Goal: Task Accomplishment & Management: Use online tool/utility

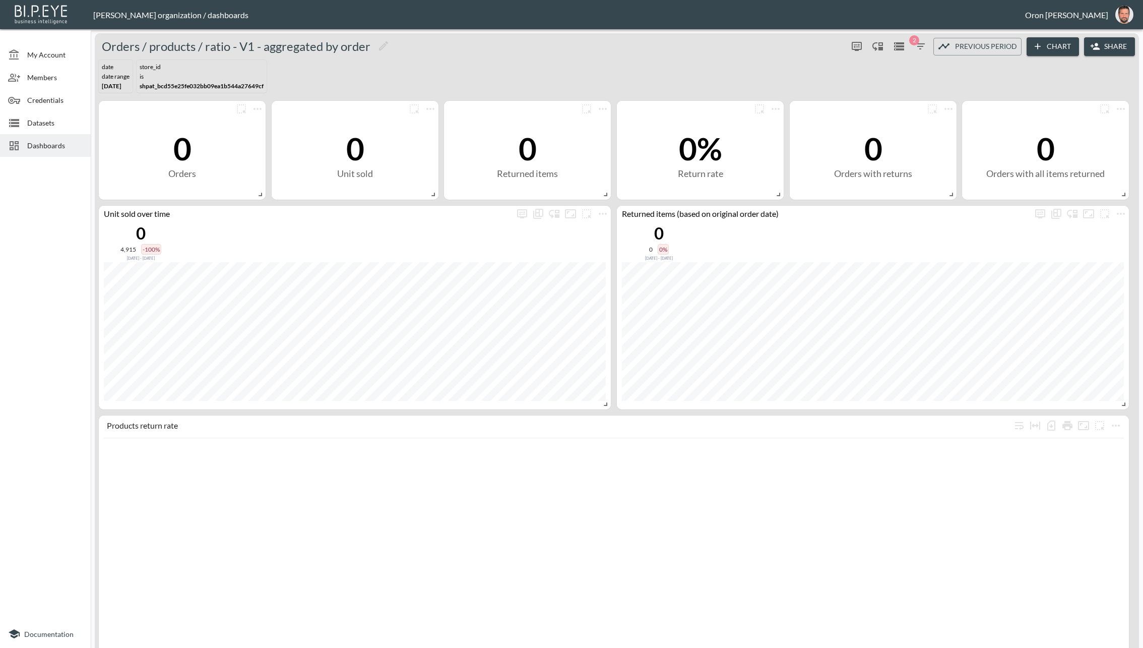
click at [35, 113] on div "Datasets" at bounding box center [45, 122] width 91 height 23
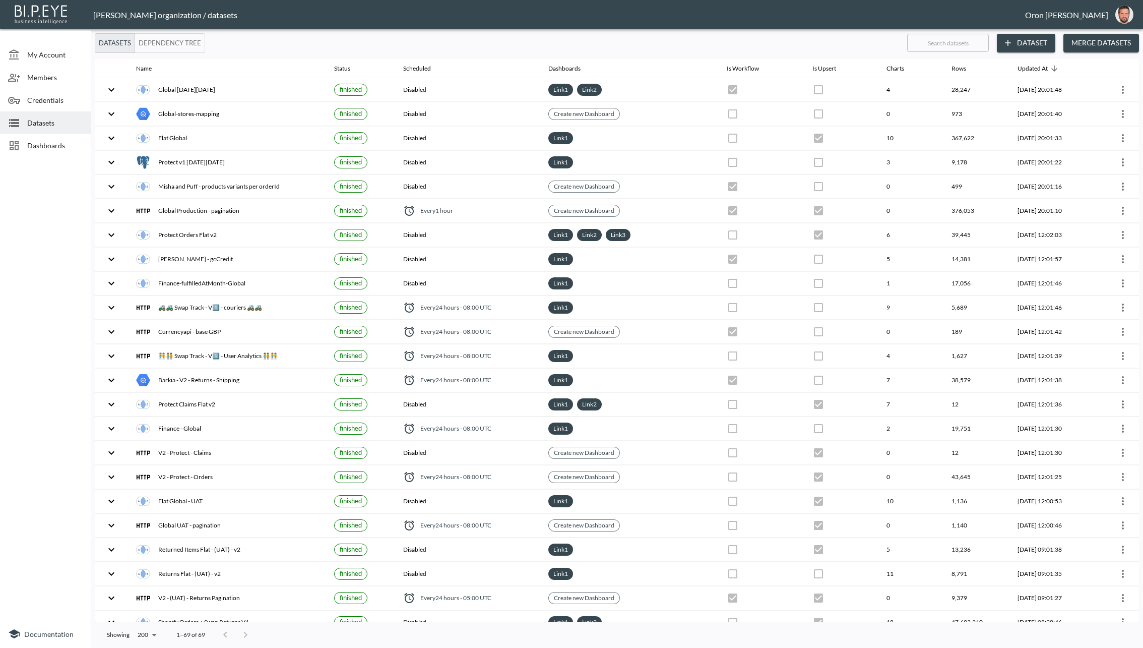
click at [1105, 39] on button "Merge Datasets" at bounding box center [1102, 43] width 76 height 19
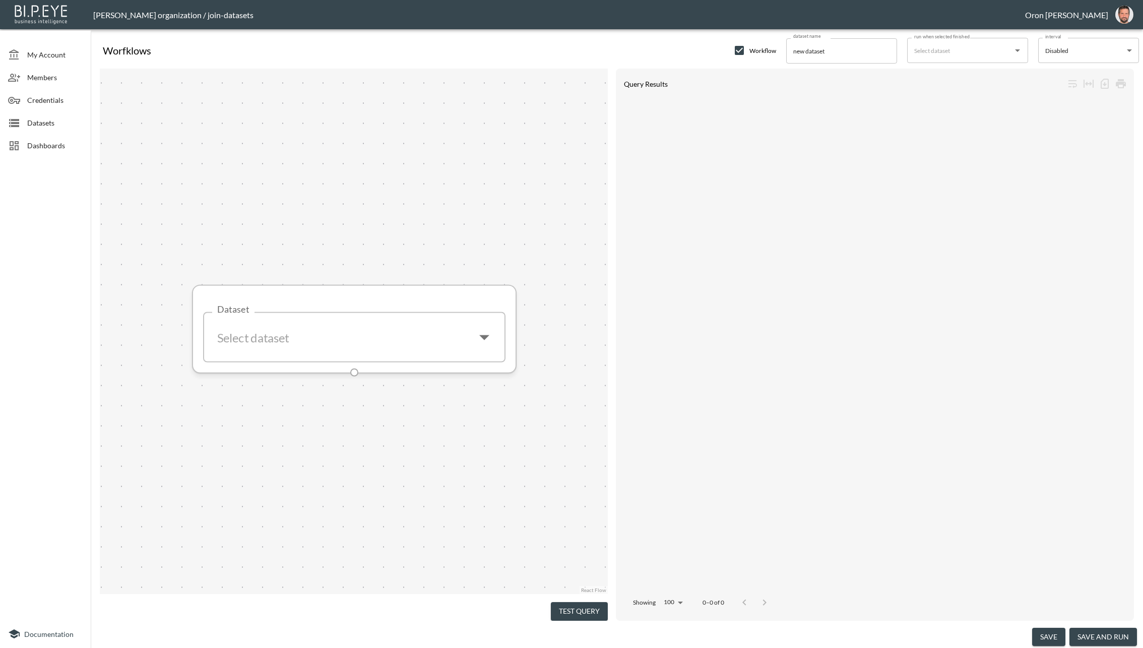
click at [387, 342] on input "Dataset" at bounding box center [339, 337] width 254 height 33
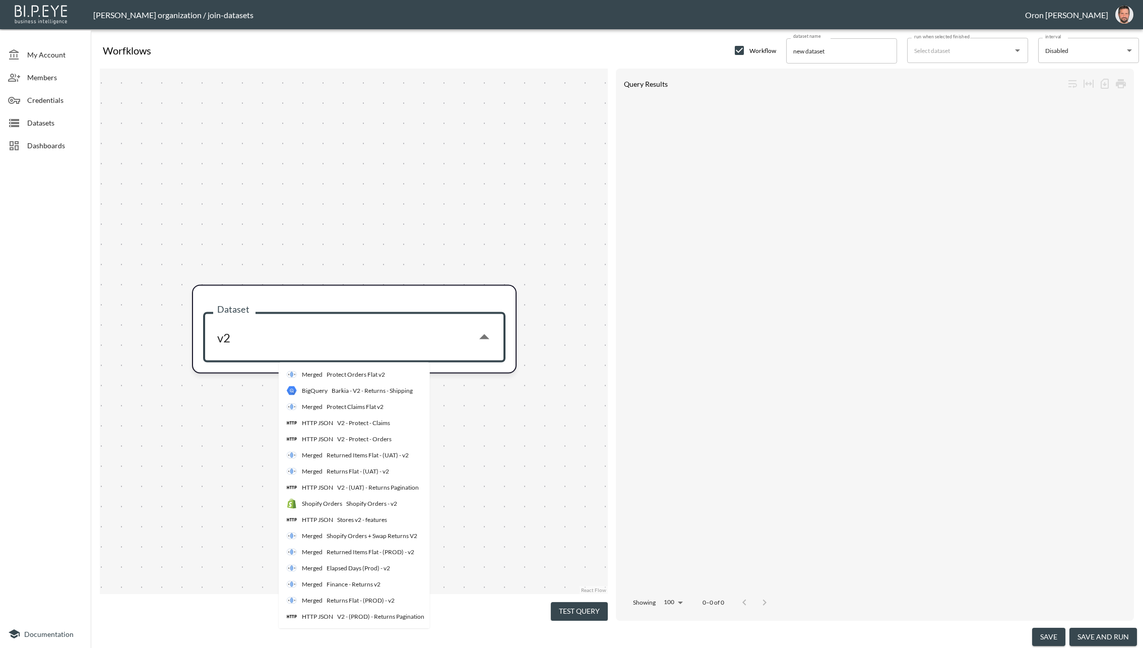
scroll to position [4, 0]
click at [364, 612] on div "V2 - (PROD) - Returns Pagination" at bounding box center [380, 616] width 87 height 9
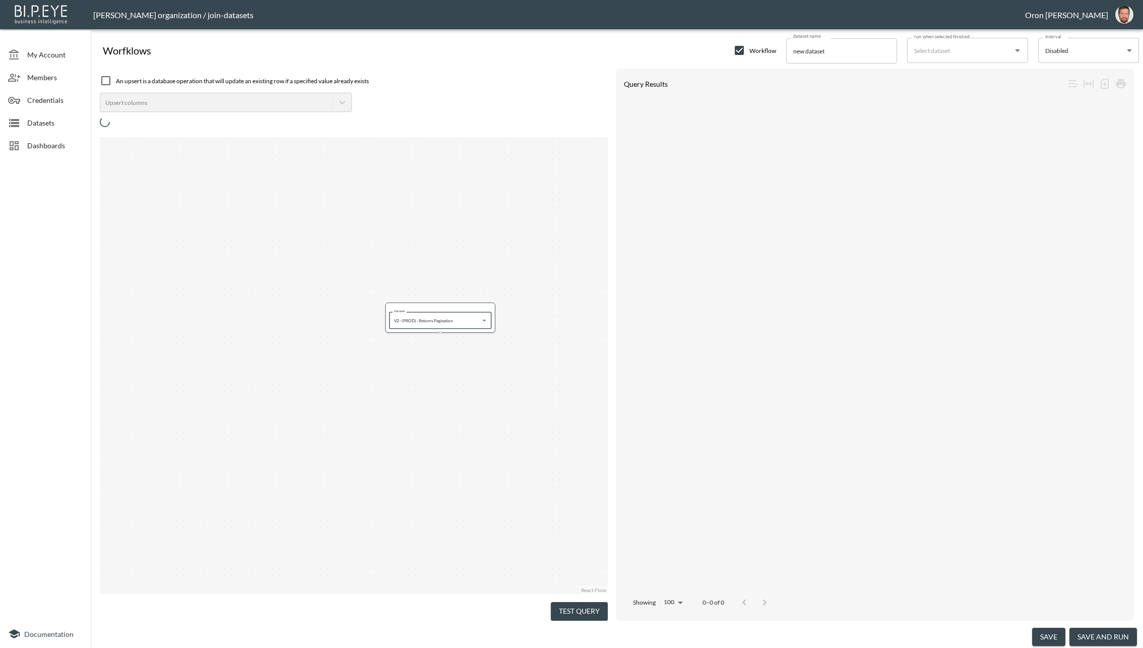
type input "V2 - (PROD) - Returns Pagination"
drag, startPoint x: 484, startPoint y: 405, endPoint x: 440, endPoint y: 321, distance: 94.5
click at [440, 321] on div "Dataset Dataset" at bounding box center [354, 365] width 508 height 457
type input "V2 - (PROD) - Returns Pagination"
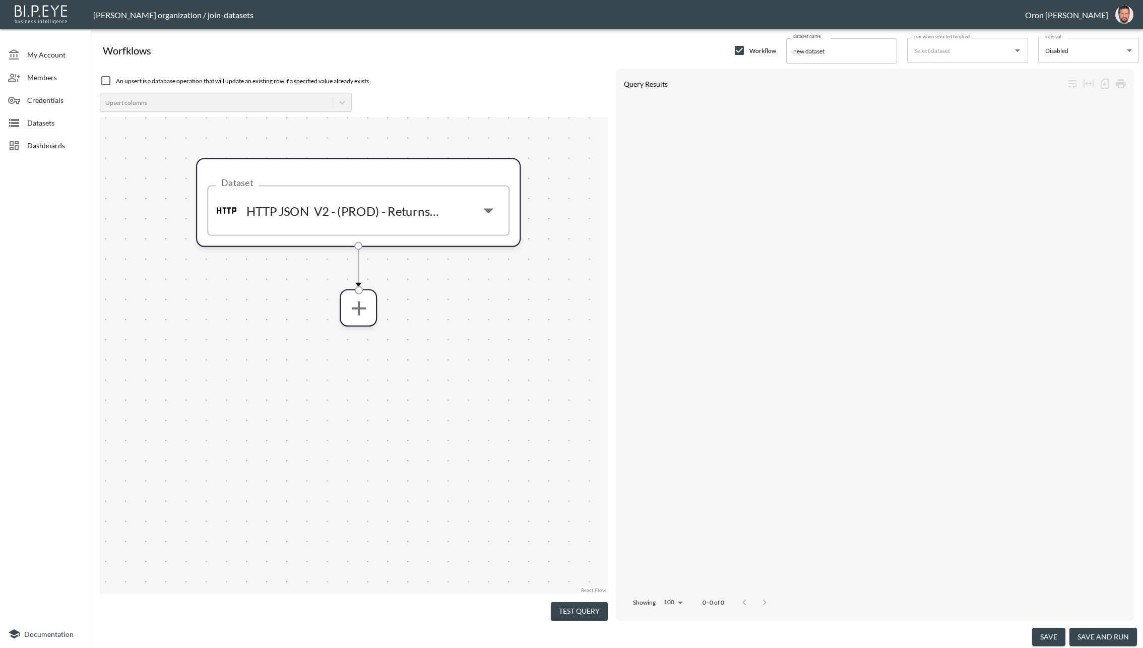
drag, startPoint x: 421, startPoint y: 302, endPoint x: 430, endPoint y: 425, distance: 122.9
click at [430, 425] on div "Dataset HTTP JSON V2 - (PROD) - Returns Pagination Dataset" at bounding box center [354, 355] width 508 height 477
click at [368, 327] on div "Dataset HTTP JSON V2 - (PROD) - Returns Pagination Dataset" at bounding box center [354, 355] width 508 height 477
click at [365, 325] on div at bounding box center [358, 307] width 37 height 37
click at [359, 319] on icon "more" at bounding box center [358, 308] width 24 height 24
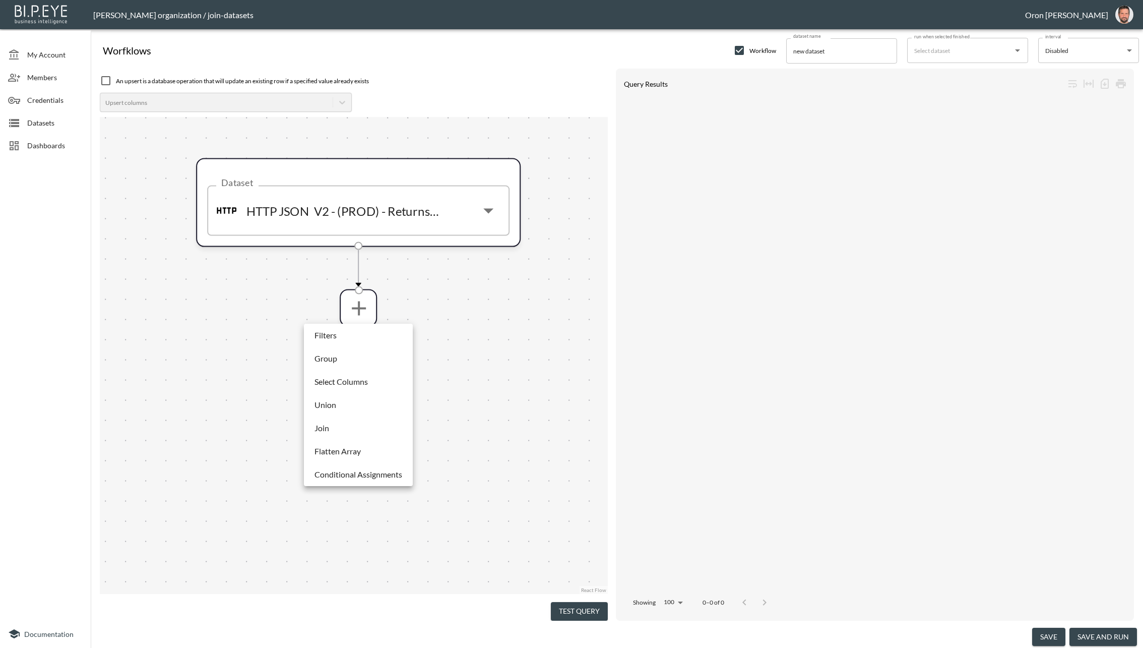
click at [357, 341] on li "Filters" at bounding box center [358, 335] width 104 height 18
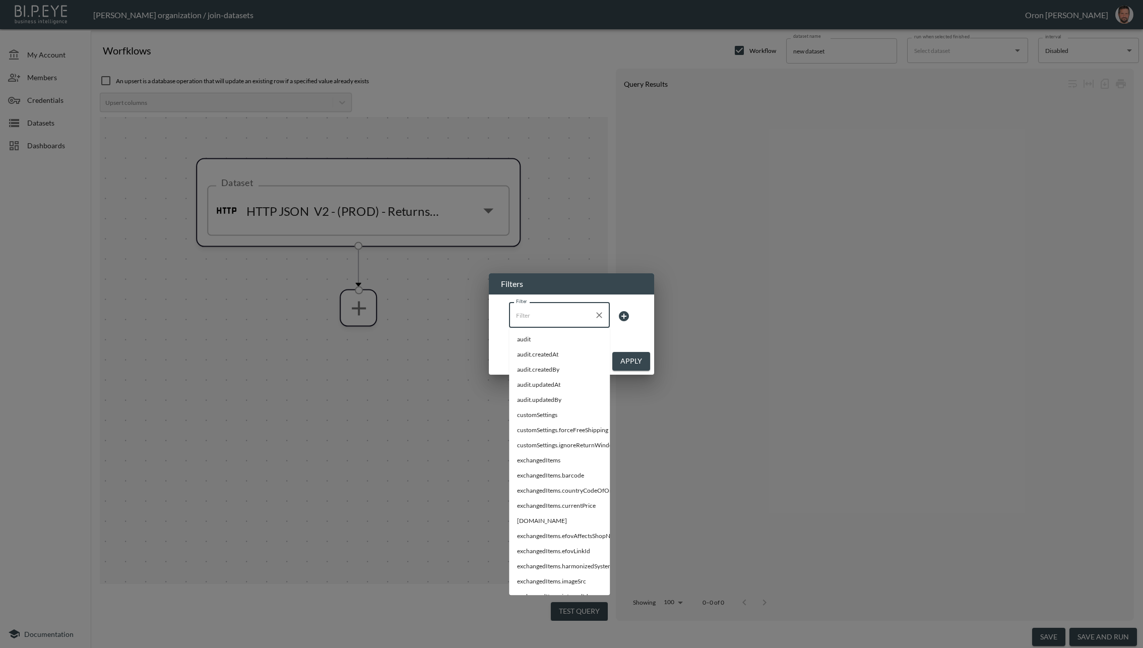
click at [536, 313] on input "Filter" at bounding box center [552, 315] width 77 height 16
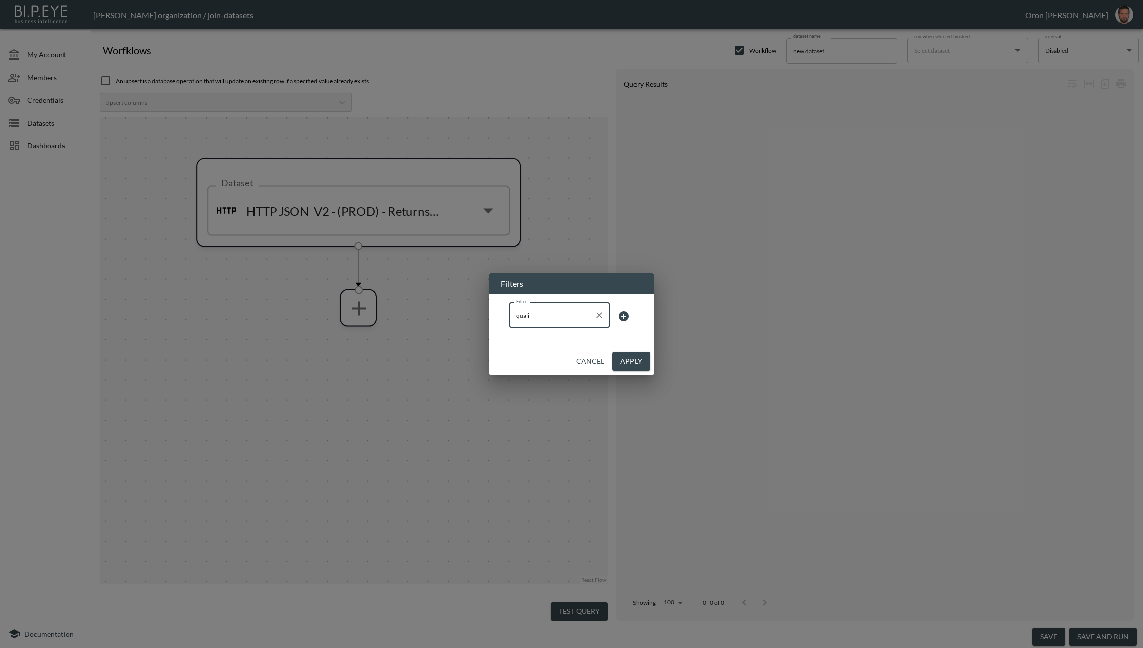
click at [537, 324] on div "quali Filter" at bounding box center [559, 314] width 101 height 25
paste input "qualityControl.status"
type input "qualiqualityControl.status"
click at [604, 312] on body "BI.P.EYE, Interactive Analytics Dashboards - app [PERSON_NAME] organization / j…" at bounding box center [571, 324] width 1143 height 648
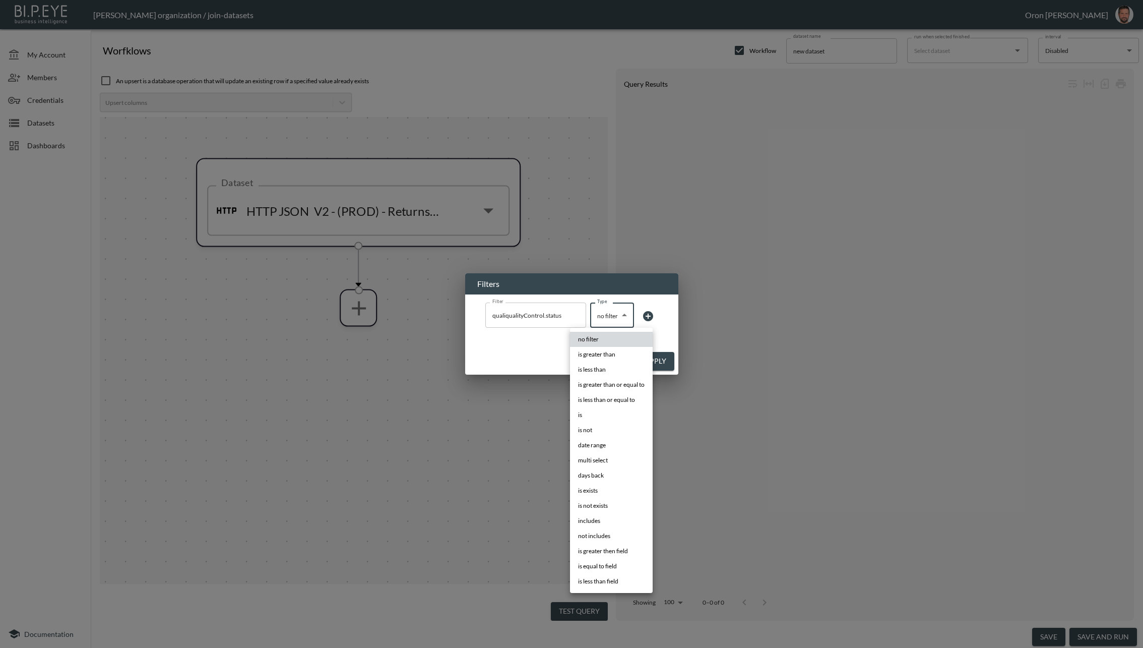
click at [604, 485] on li "is exists" at bounding box center [611, 490] width 83 height 15
type input "is exists"
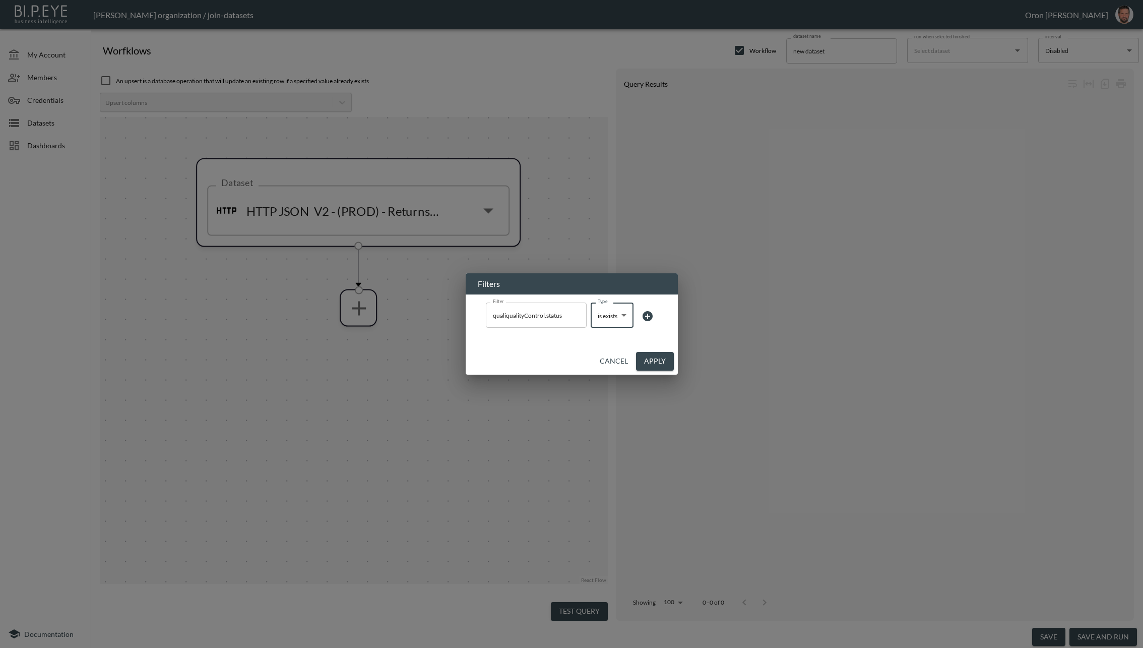
click at [655, 358] on button "Apply" at bounding box center [655, 361] width 38 height 19
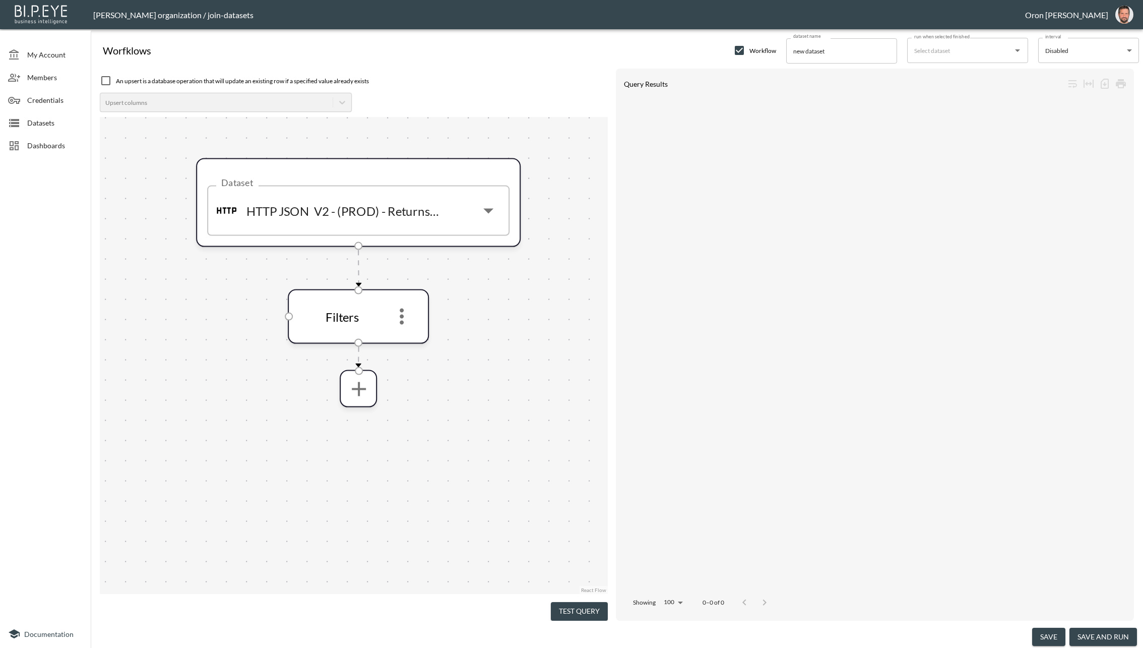
click at [572, 606] on button "Test Query" at bounding box center [579, 611] width 57 height 19
click at [401, 315] on icon "more" at bounding box center [402, 317] width 4 height 16
click at [408, 341] on li "Edit" at bounding box center [402, 344] width 44 height 18
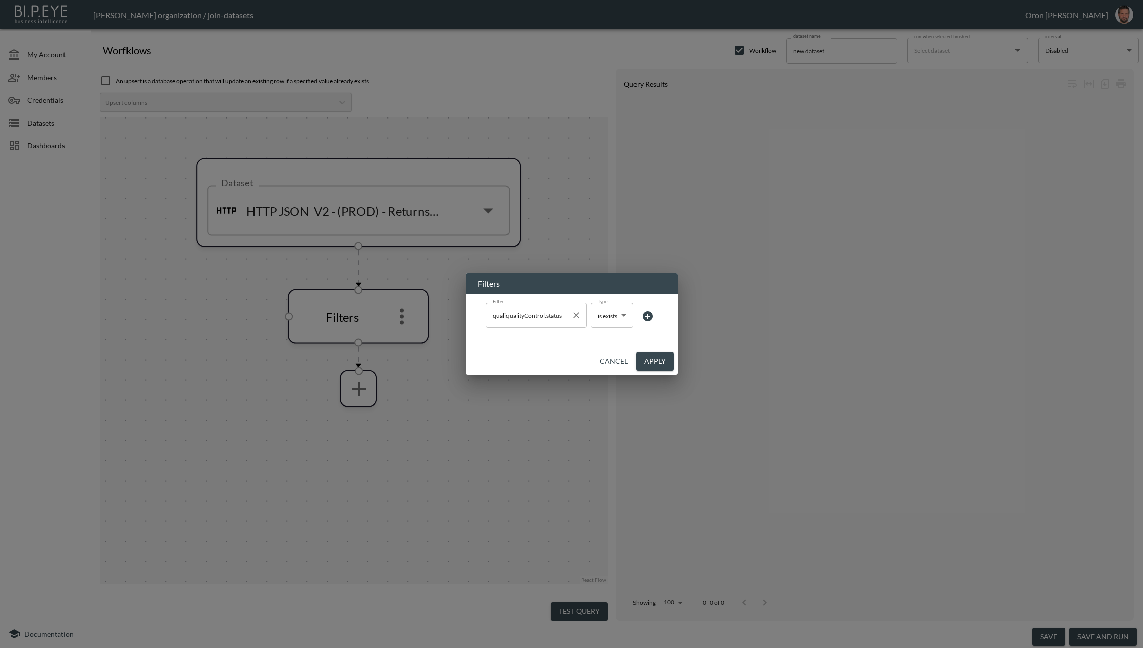
click at [561, 308] on input "qualiqualityControl.status" at bounding box center [528, 315] width 77 height 16
type input "qualityControl.status"
click at [665, 360] on button "Apply" at bounding box center [655, 361] width 38 height 19
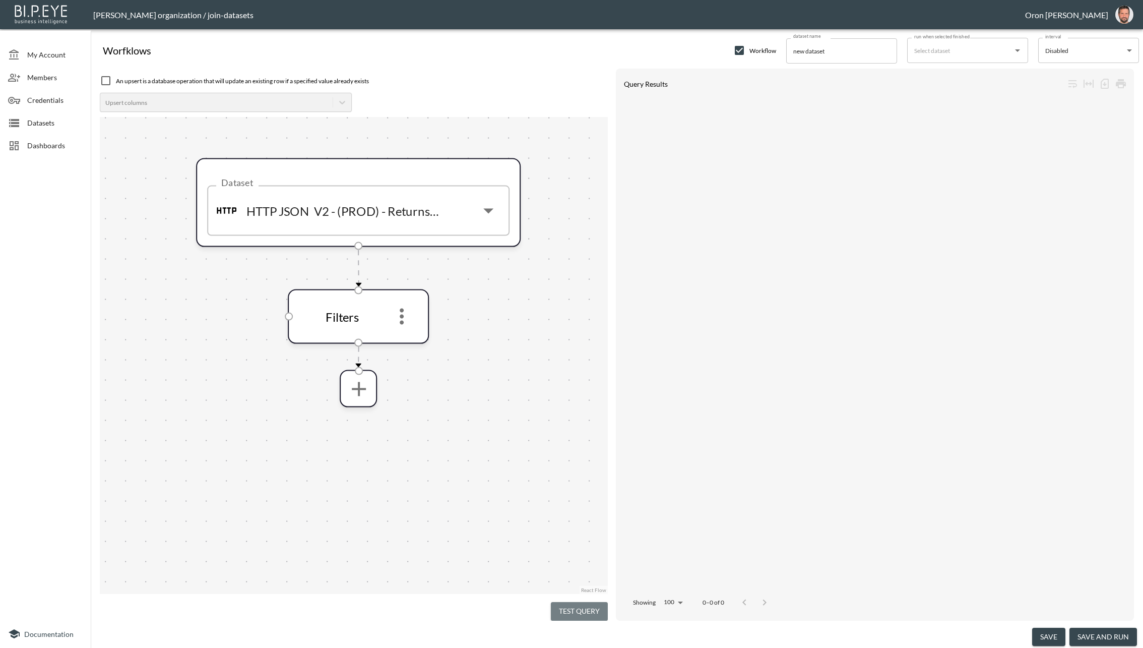
click at [594, 612] on button "Test Query" at bounding box center [579, 611] width 57 height 19
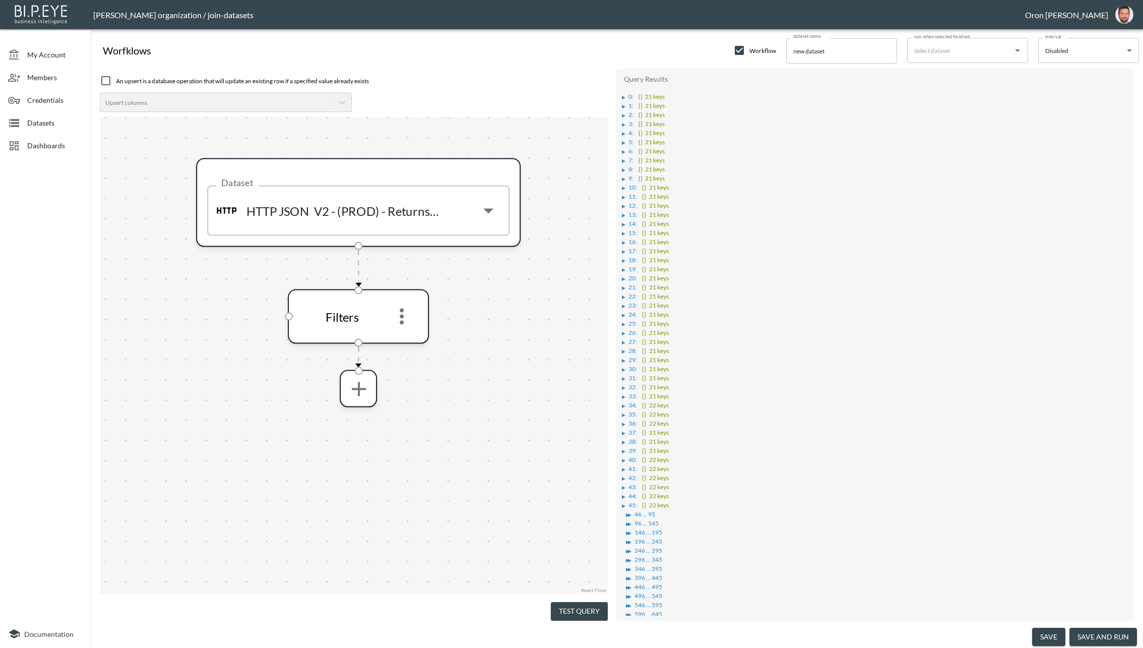
click at [623, 93] on li "▶ 0 : {} 21 keys" at bounding box center [876, 95] width 508 height 9
click at [623, 98] on div "▶" at bounding box center [624, 97] width 4 height 5
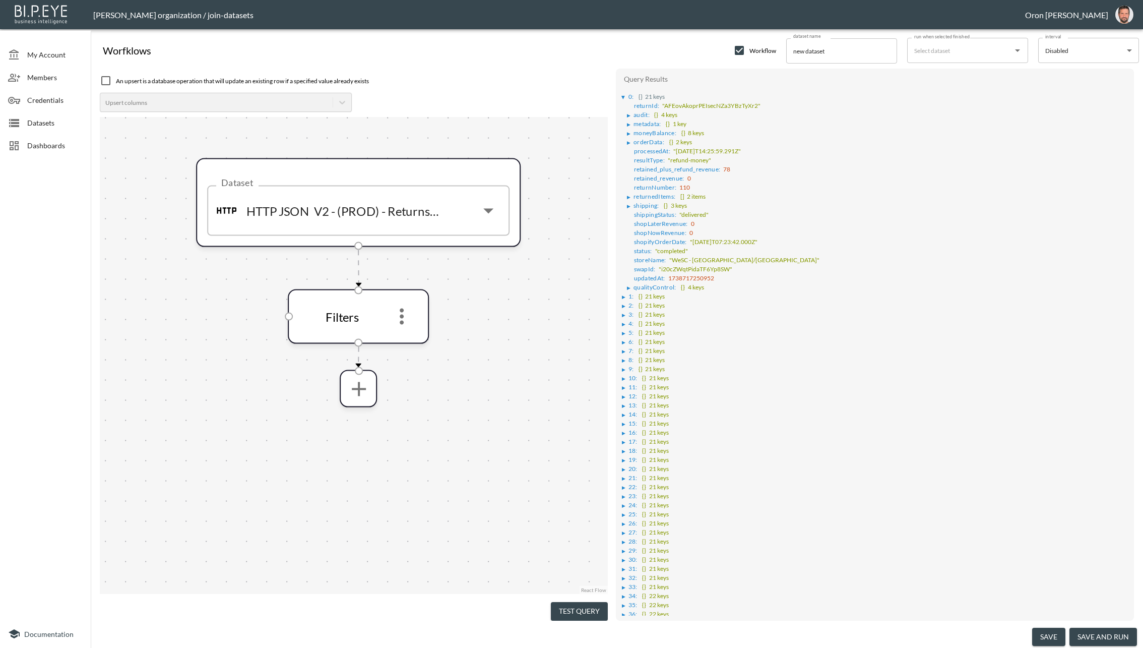
click at [631, 195] on div "▶" at bounding box center [630, 197] width 7 height 5
click at [636, 204] on div "▶" at bounding box center [635, 206] width 4 height 5
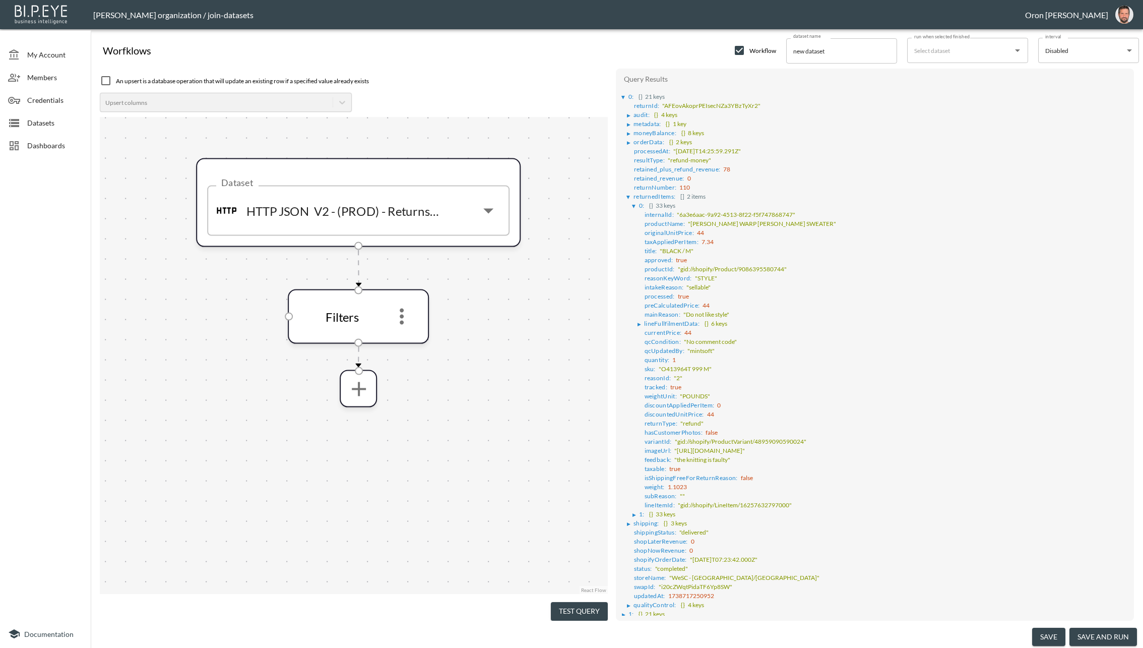
click at [629, 196] on div "▶" at bounding box center [628, 198] width 5 height 4
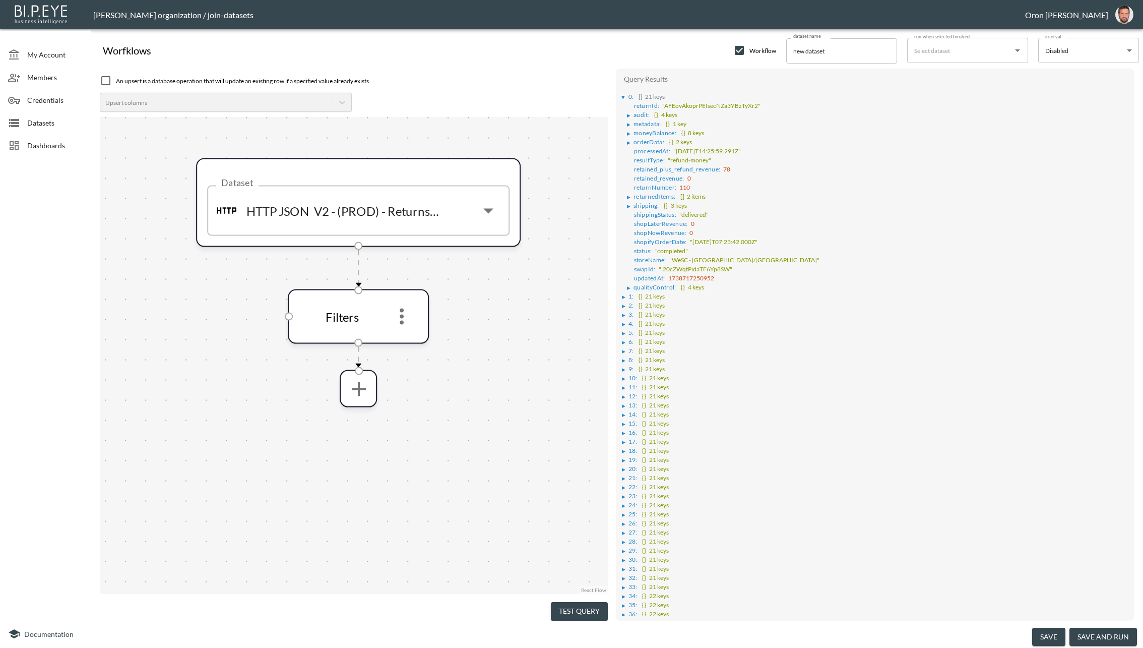
click at [629, 282] on li "▶ qualityControl : {} 4 keys" at bounding box center [878, 286] width 502 height 9
click at [630, 285] on div "▶" at bounding box center [629, 287] width 4 height 5
click at [511, 334] on div "Dataset HTTP JSON V2 - (PROD) - Returns Pagination Dataset Filters" at bounding box center [354, 355] width 508 height 477
click at [402, 321] on icon "more" at bounding box center [402, 317] width 4 height 16
click at [404, 336] on li "Edit" at bounding box center [402, 344] width 44 height 18
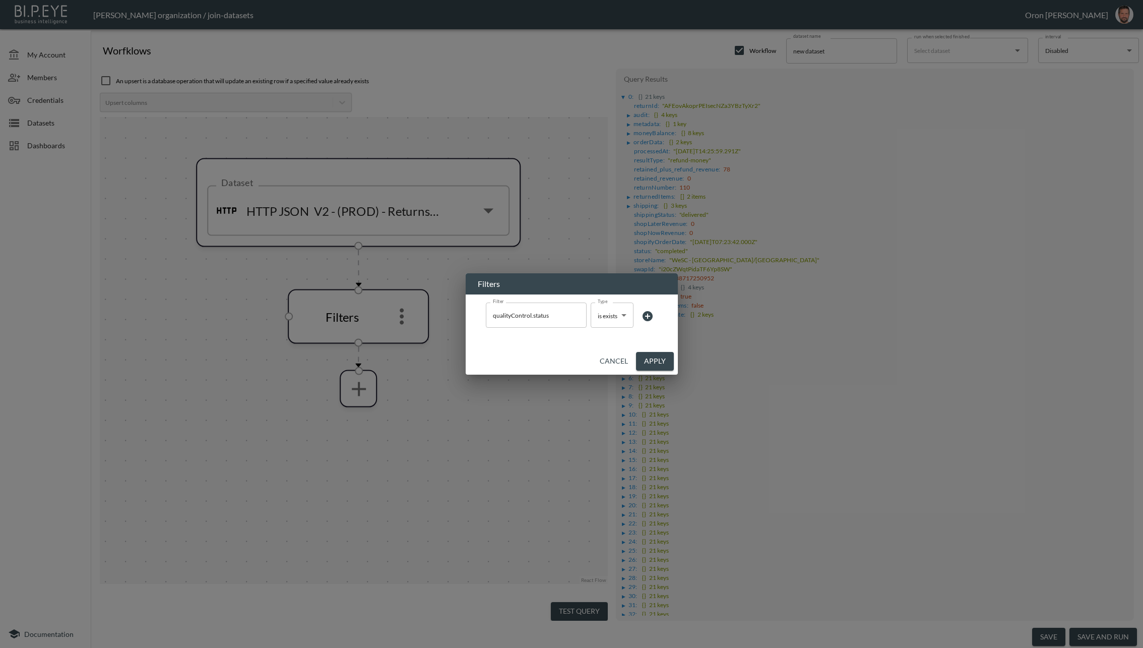
click at [646, 314] on icon at bounding box center [648, 316] width 10 height 10
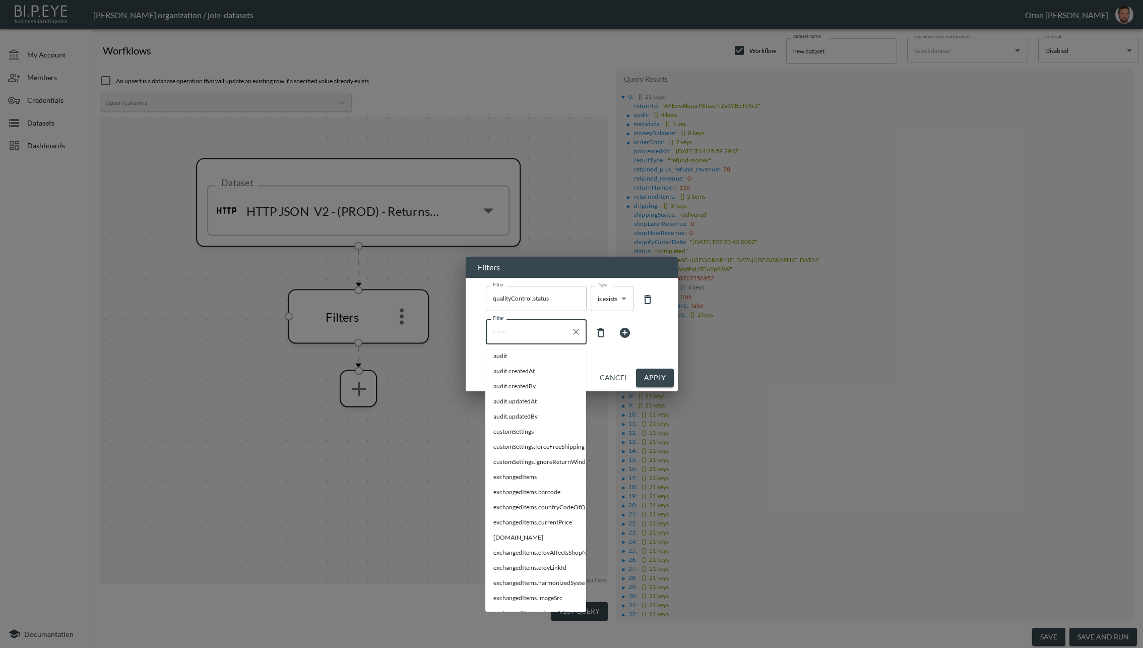
click at [531, 331] on input "Filter" at bounding box center [528, 332] width 77 height 16
paste input "intakeReason"
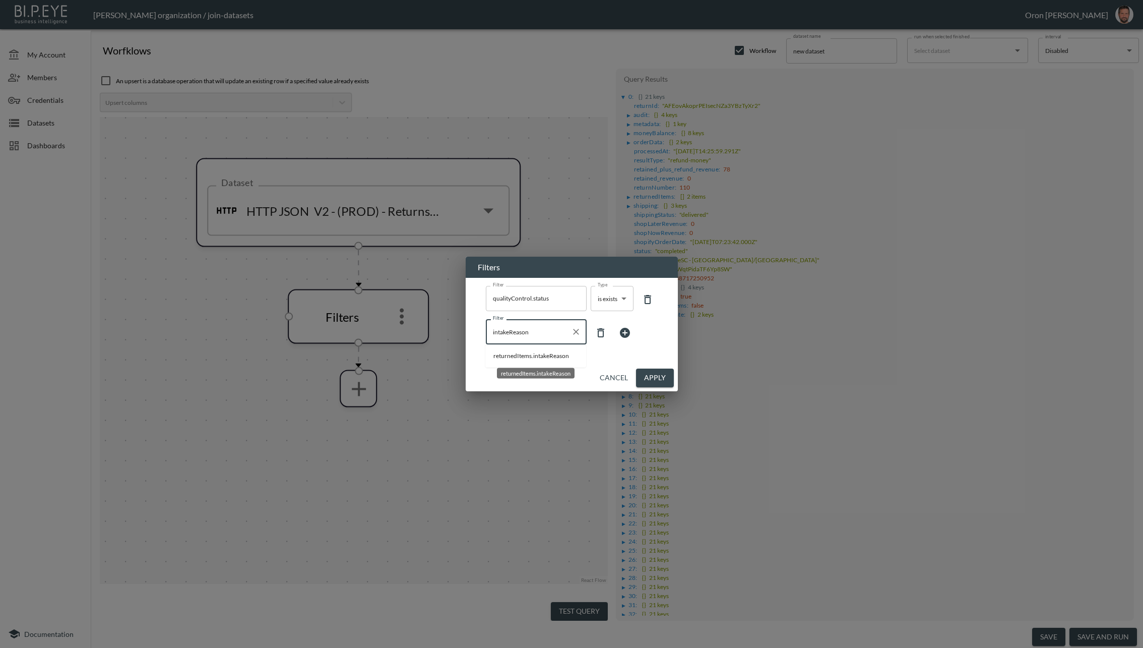
click at [529, 353] on span "returnedItems.intakeReason" at bounding box center [536, 355] width 85 height 9
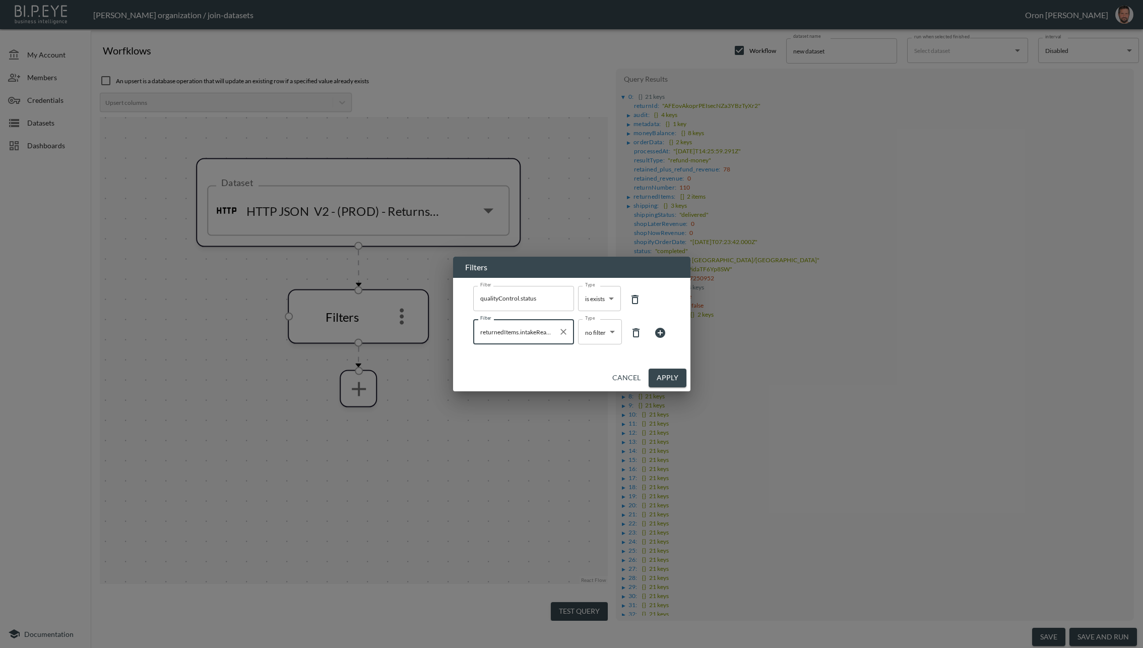
type input "returnedItems.intakeReason"
click at [607, 335] on body "BI.P.EYE, Interactive Analytics Dashboards - app [PERSON_NAME] organization / j…" at bounding box center [571, 324] width 1143 height 648
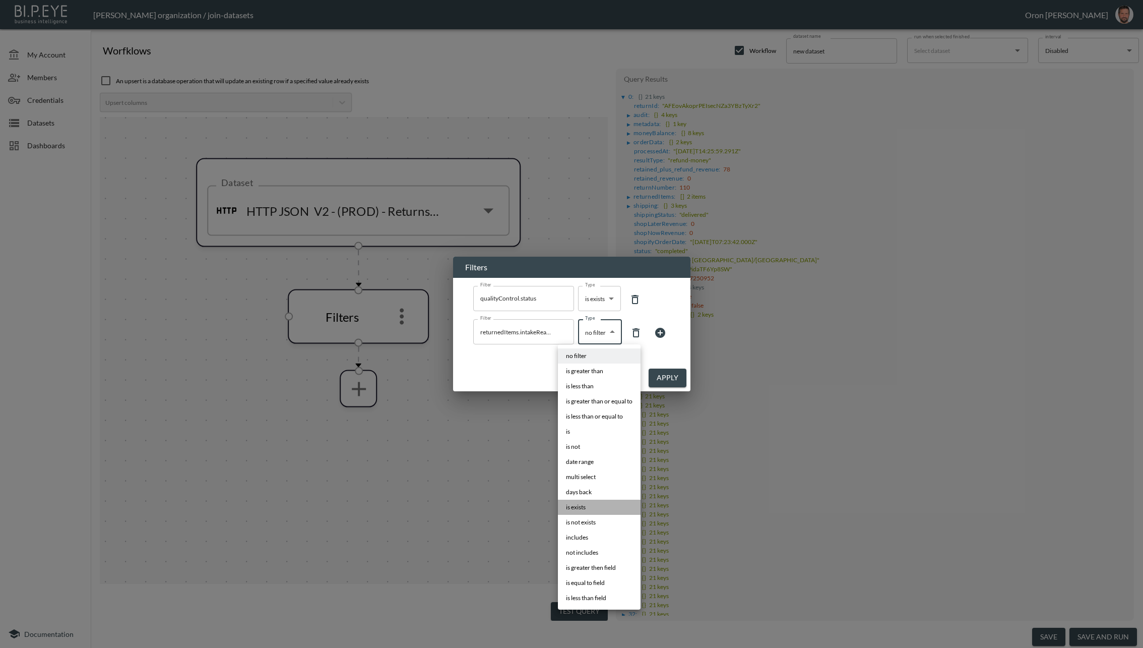
click at [586, 506] on span "is exists" at bounding box center [576, 507] width 20 height 9
type input "is exists"
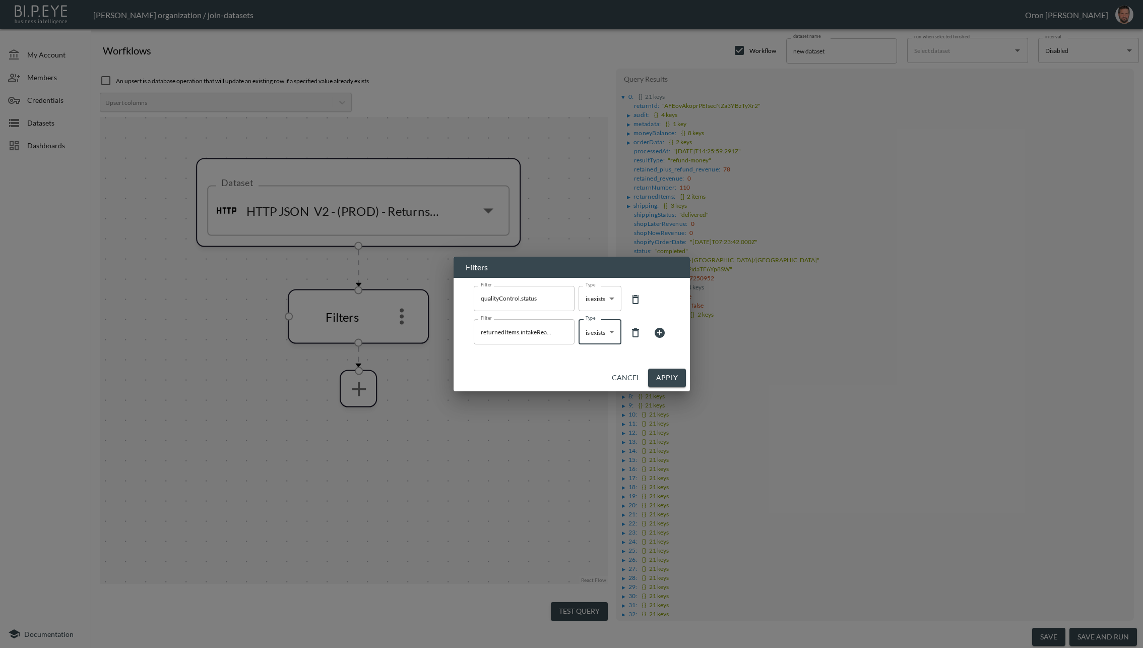
click at [676, 373] on button "Apply" at bounding box center [667, 377] width 38 height 19
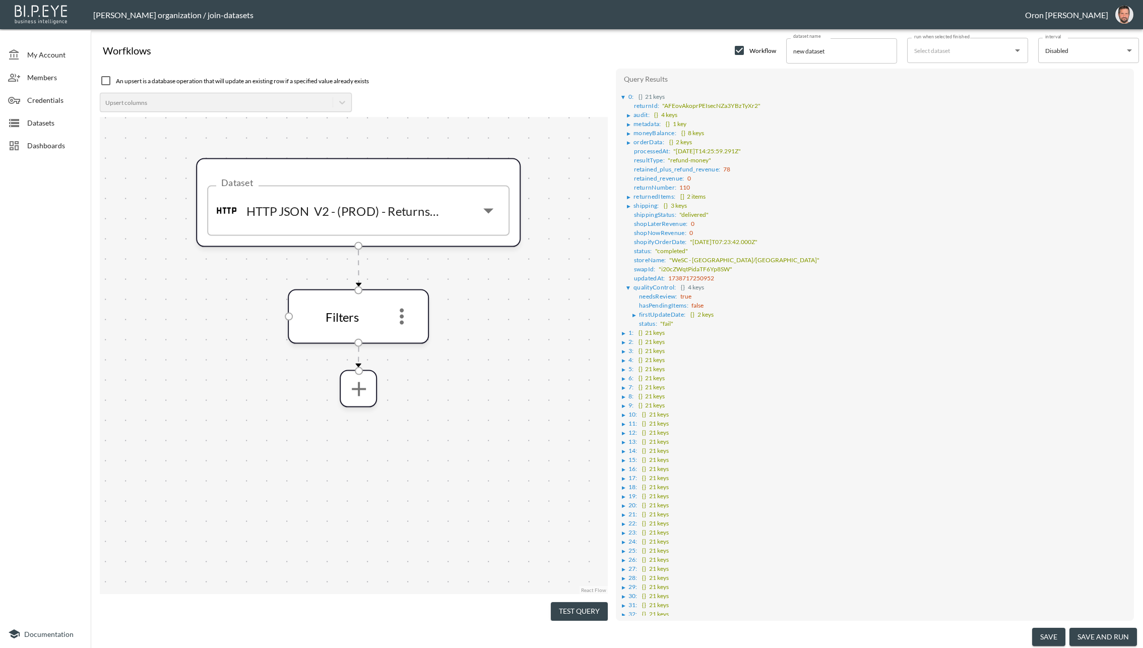
click at [576, 602] on button "Test Query" at bounding box center [579, 611] width 57 height 19
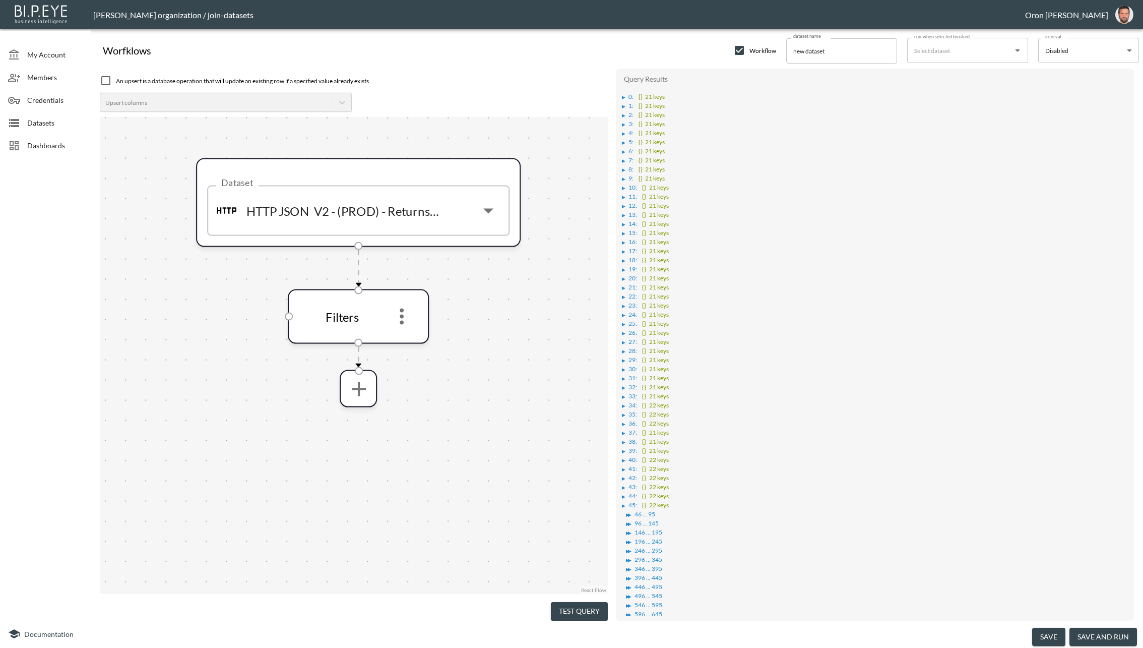
click at [626, 97] on div "▶" at bounding box center [625, 97] width 7 height 5
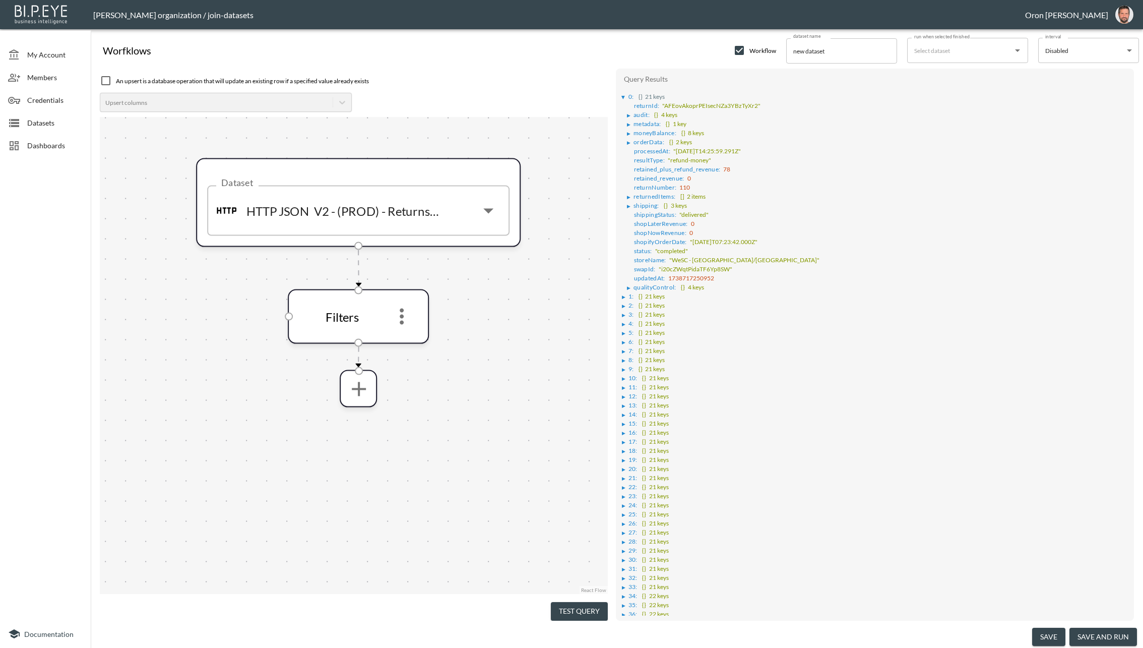
click at [625, 194] on ul "returnId : "AFEovAkoprPEIsecNZa3YBzTyXr2" ▶ audit : {} 4 keys ▶ metadata : {} 1…" at bounding box center [876, 195] width 508 height 191
click at [629, 195] on div "▶" at bounding box center [629, 197] width 4 height 5
click at [634, 204] on div "▶" at bounding box center [635, 206] width 4 height 5
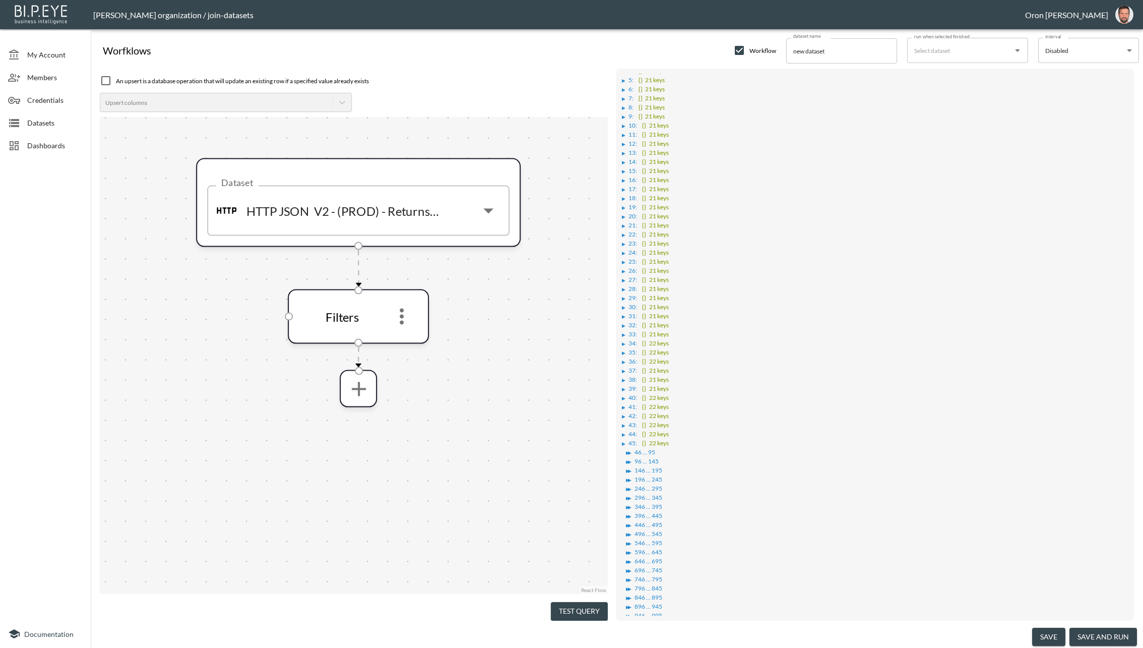
scroll to position [0, 0]
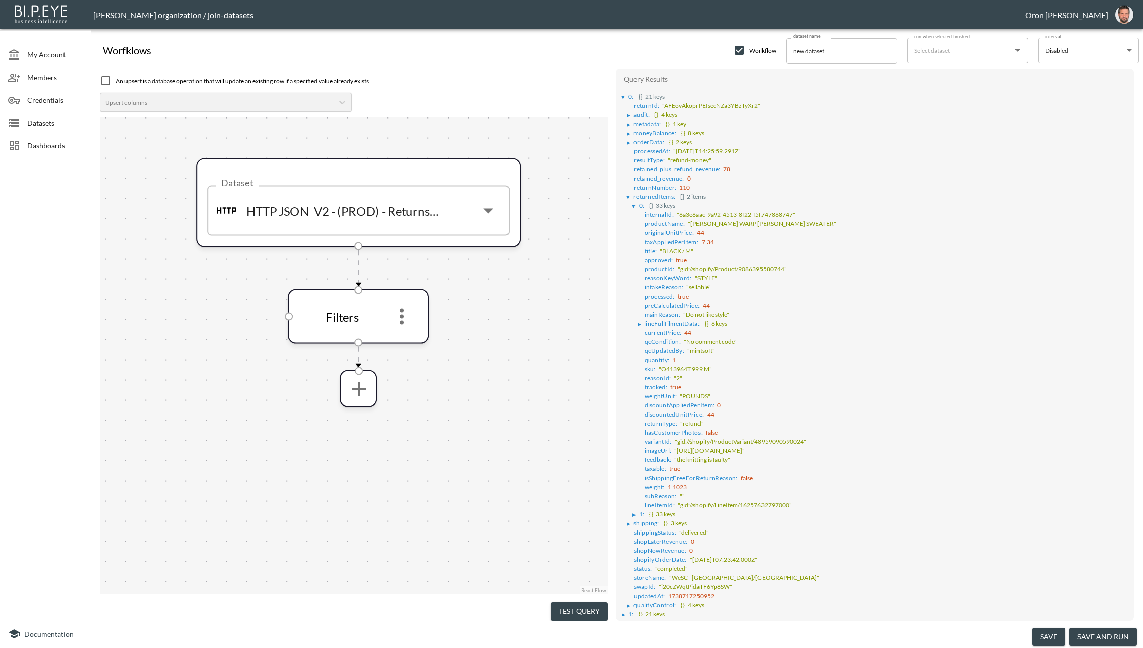
click at [475, 397] on div "Dataset HTTP JSON V2 - (PROD) - Returns Pagination Dataset Filters" at bounding box center [354, 355] width 508 height 477
click at [413, 321] on icon "more" at bounding box center [402, 316] width 24 height 24
click at [407, 341] on li "Edit" at bounding box center [402, 344] width 44 height 18
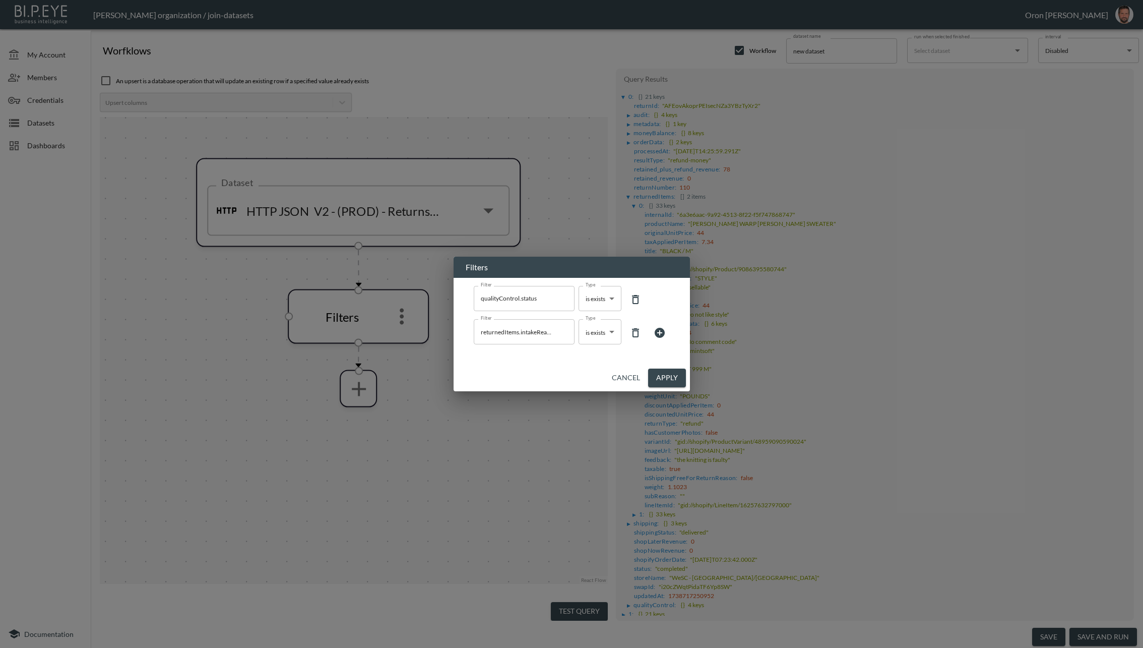
click at [656, 333] on icon at bounding box center [660, 333] width 10 height 10
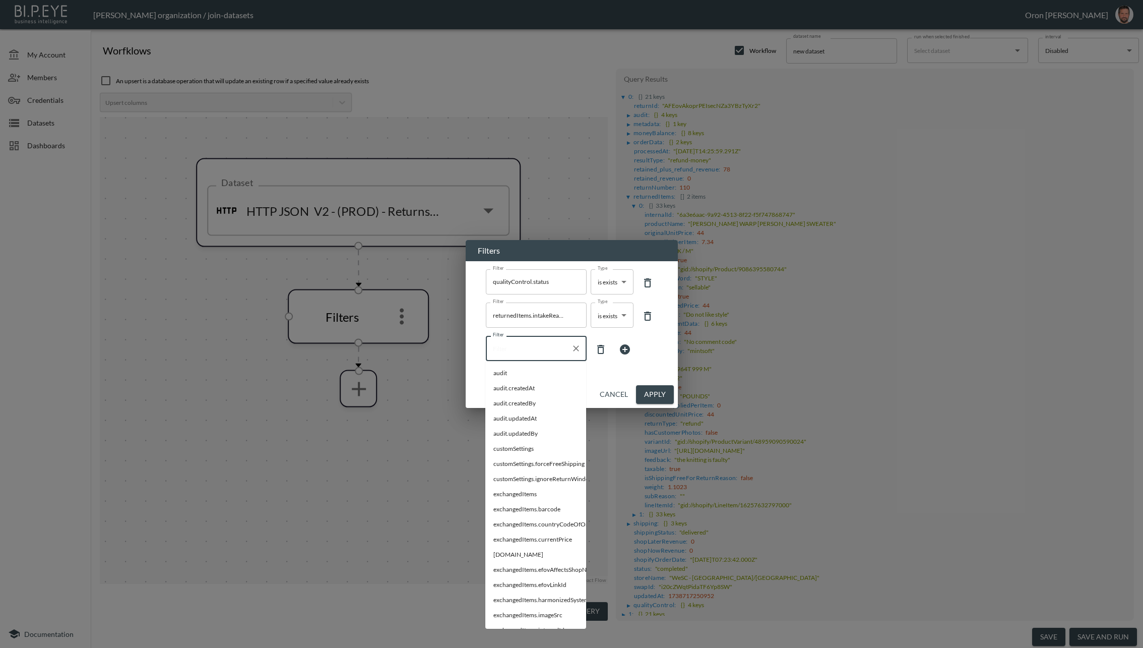
click at [537, 348] on input "Filter" at bounding box center [528, 348] width 77 height 16
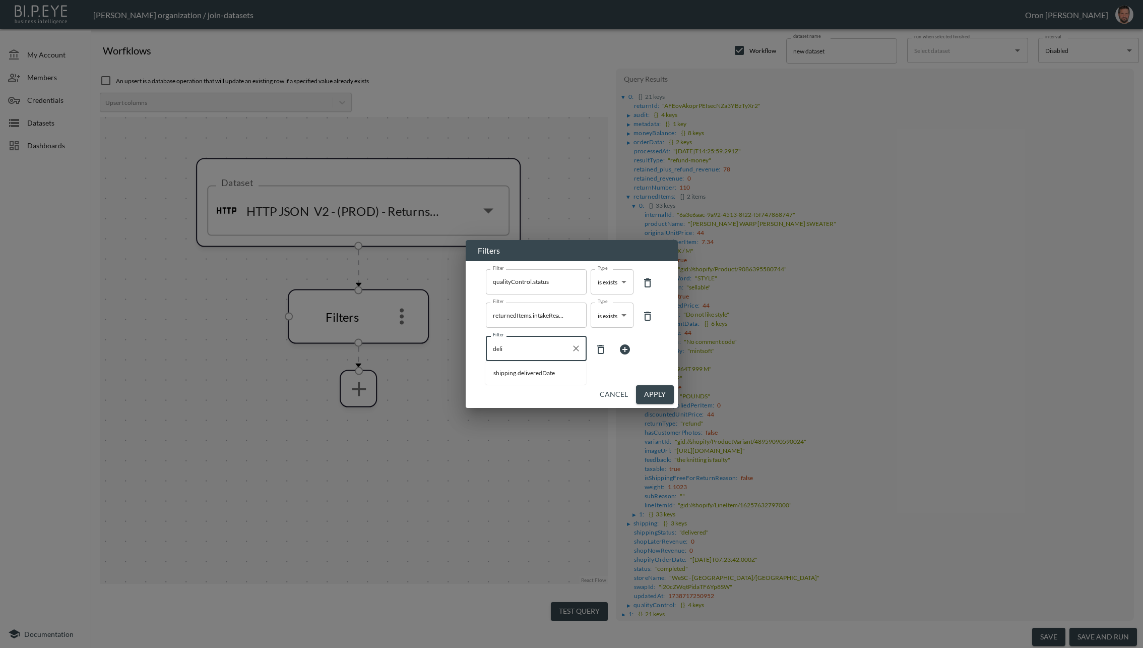
click at [531, 375] on span "shipping.deliveredDate" at bounding box center [536, 372] width 85 height 9
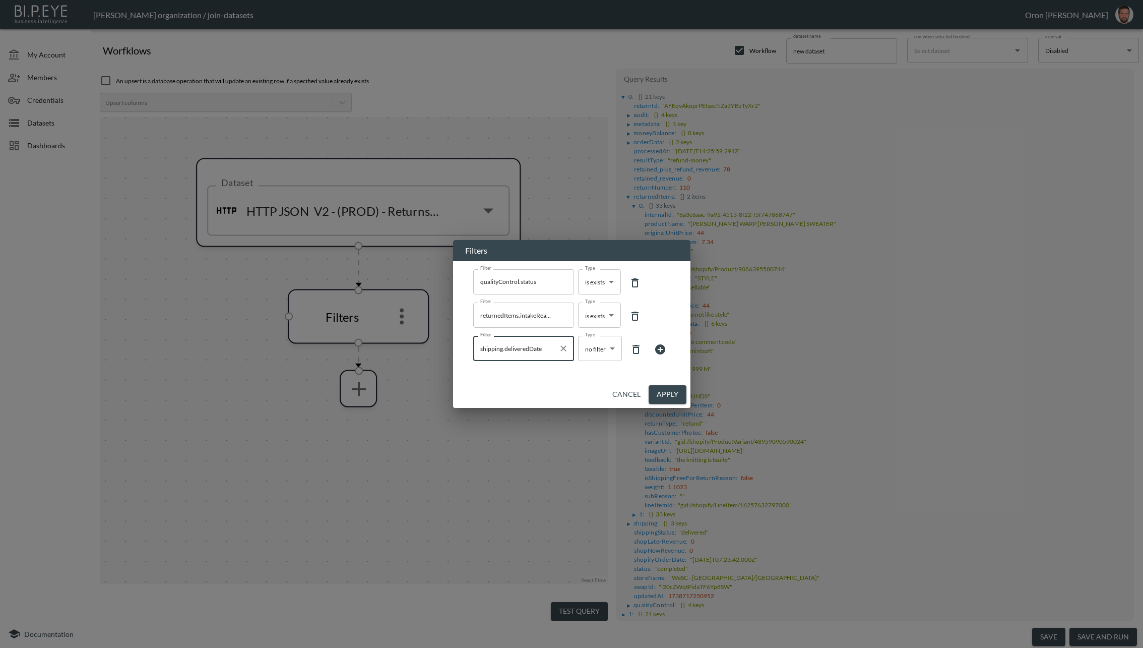
type input "shipping.deliveredDate"
click at [583, 347] on body "BI.P.EYE, Interactive Analytics Dashboards - app [PERSON_NAME] organization / j…" at bounding box center [571, 324] width 1143 height 648
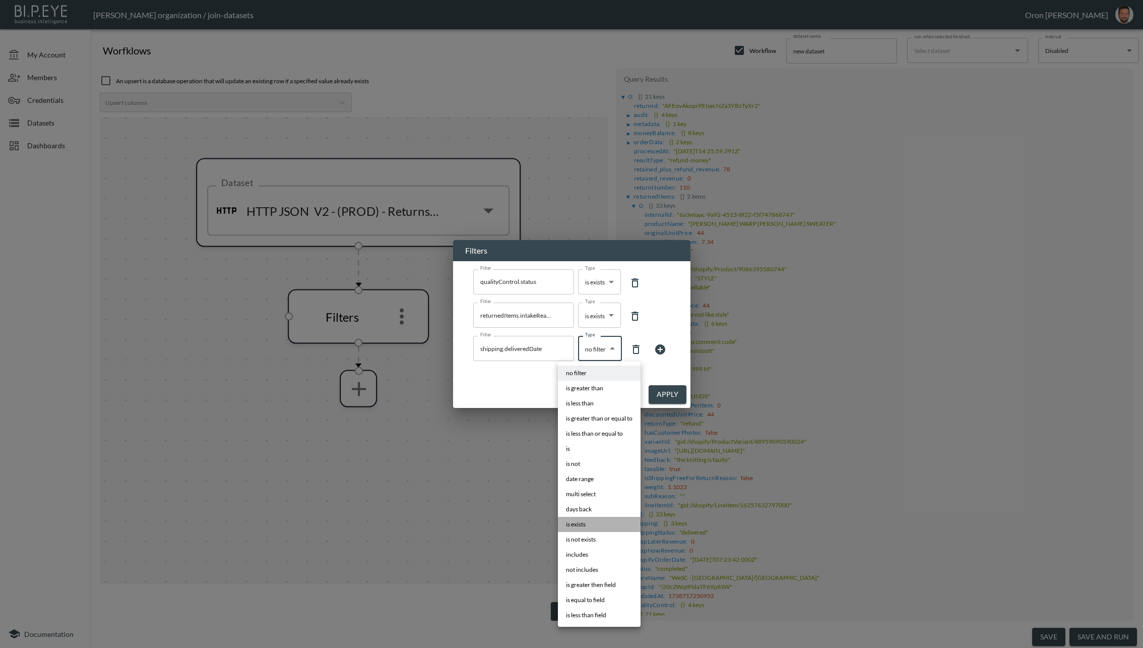
click at [590, 519] on li "is exists" at bounding box center [599, 524] width 83 height 15
type input "is exists"
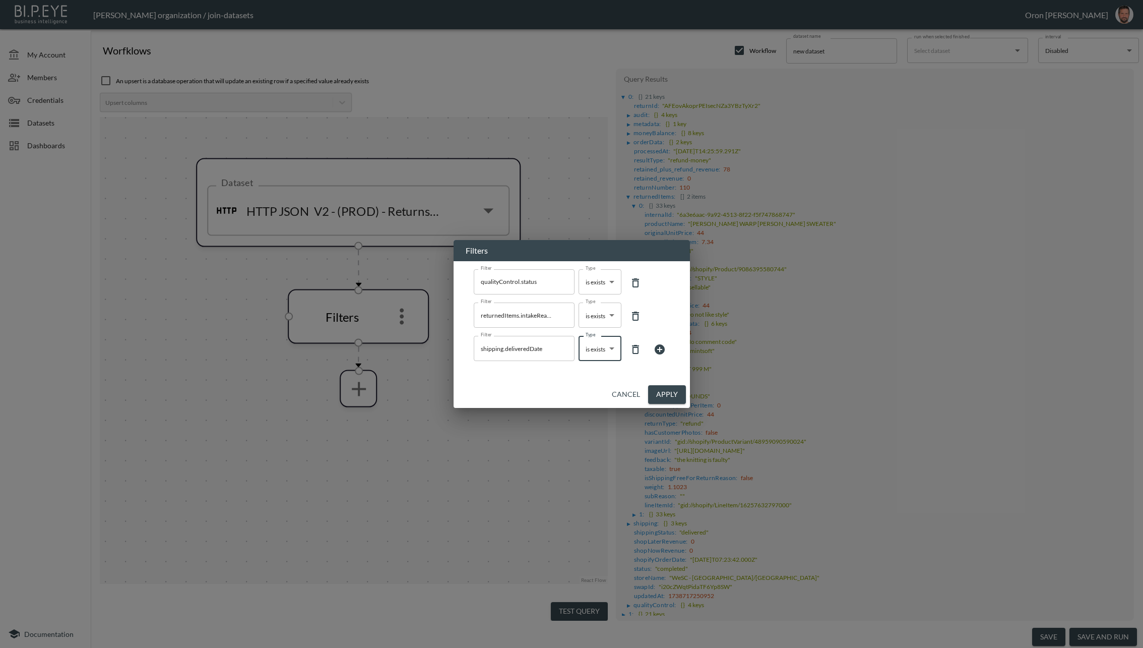
click at [673, 389] on button "Apply" at bounding box center [667, 394] width 38 height 19
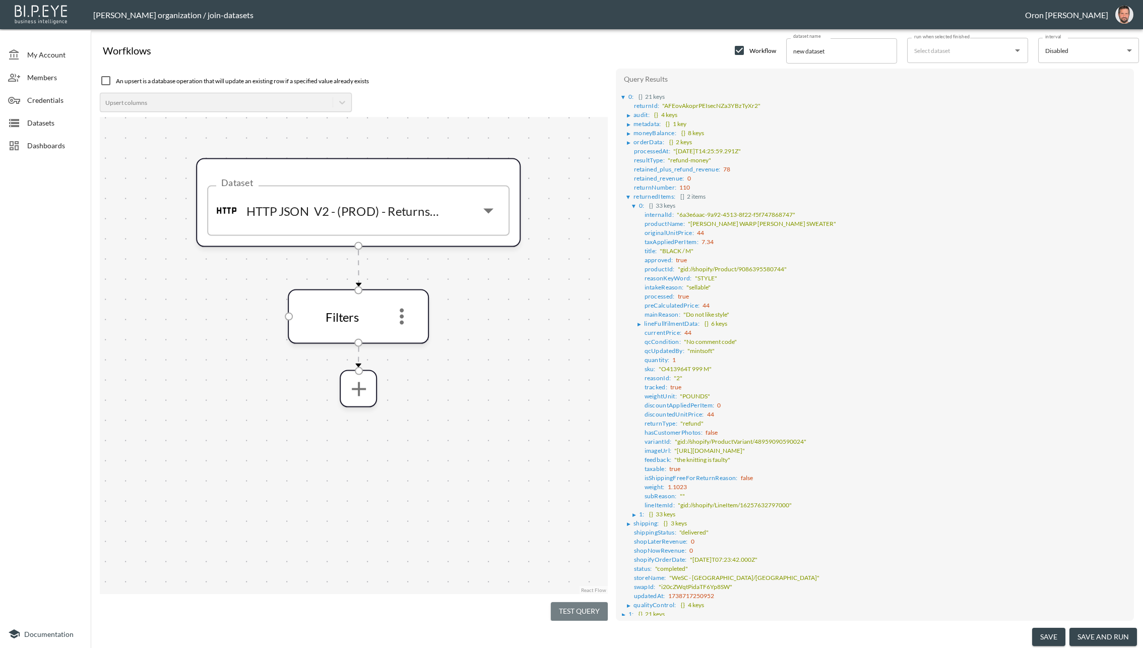
click at [592, 602] on button "Test Query" at bounding box center [579, 611] width 57 height 19
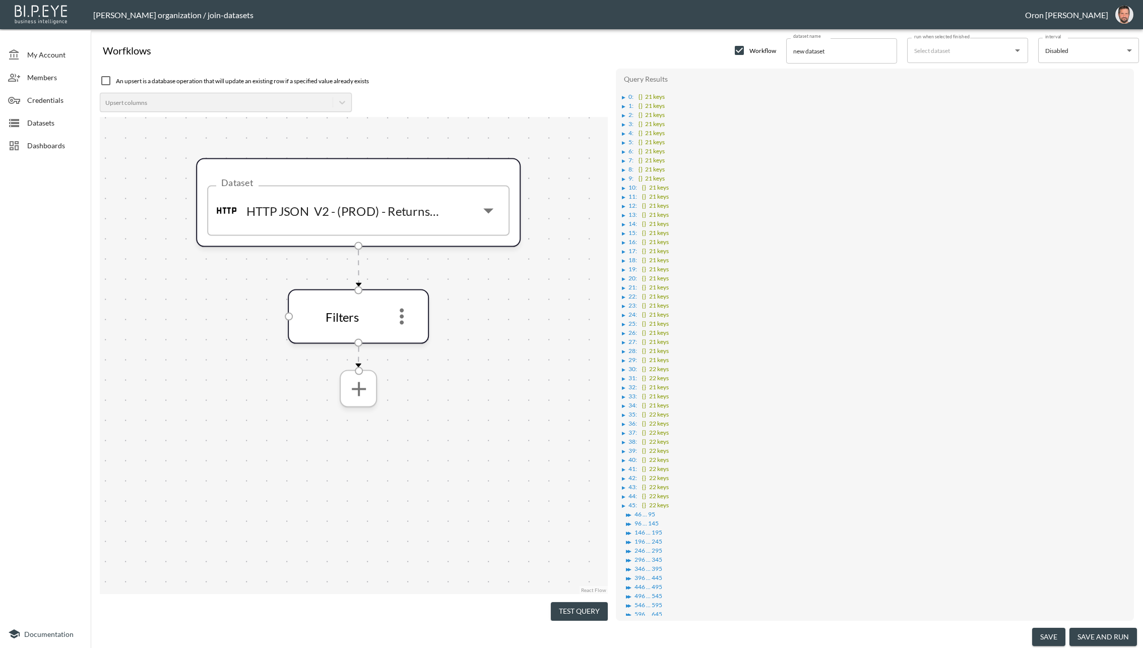
click at [358, 383] on icon "more" at bounding box center [358, 389] width 14 height 14
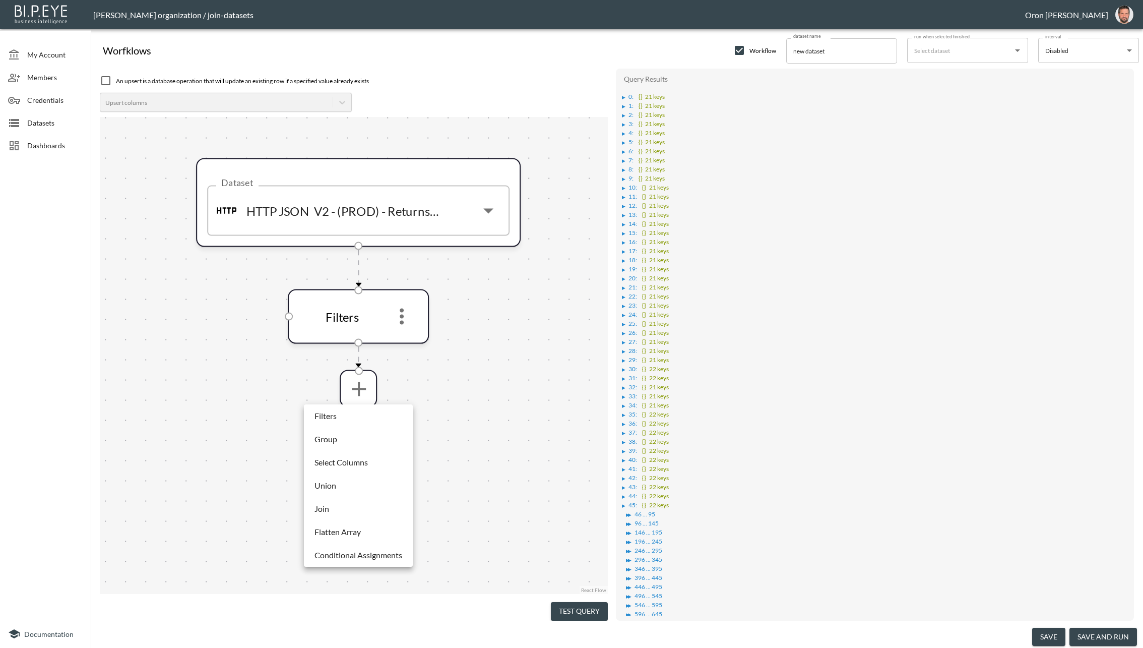
click at [349, 462] on p "Select Columns" at bounding box center [341, 462] width 53 height 12
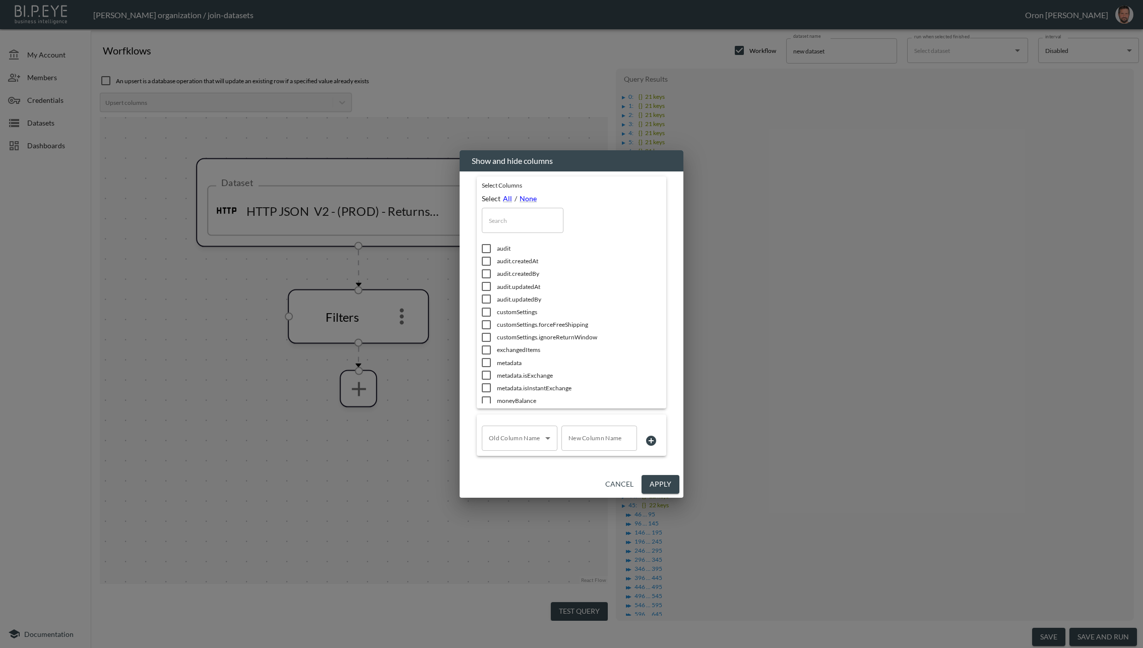
click at [524, 213] on input "text" at bounding box center [523, 220] width 82 height 25
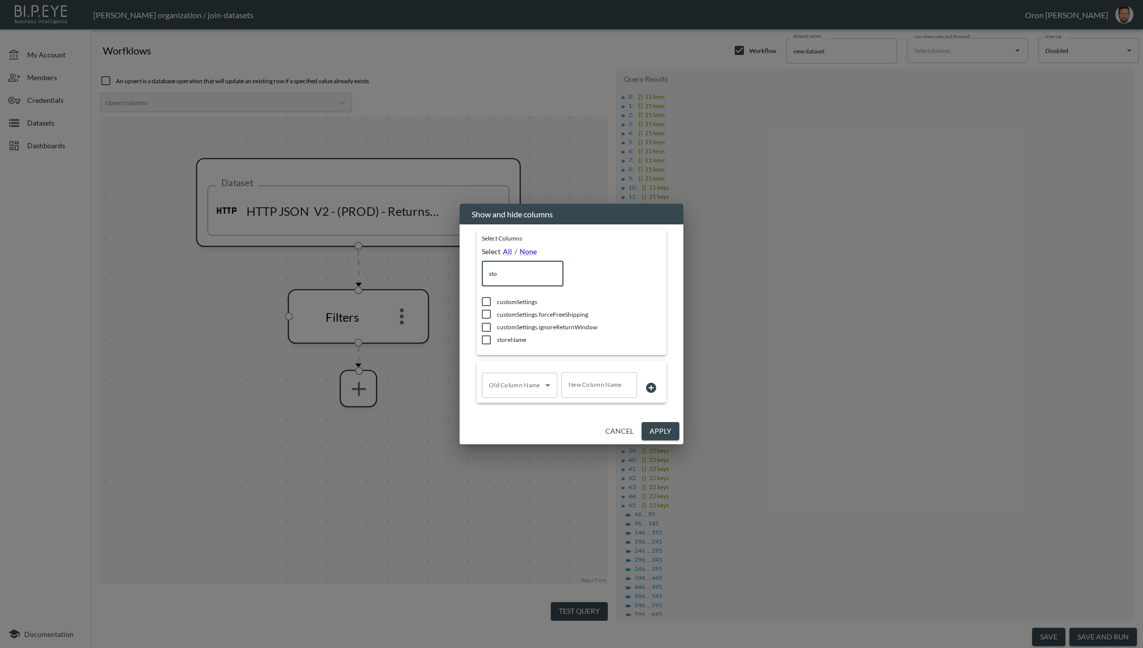
type input "sto"
click at [508, 339] on span "storeName" at bounding box center [565, 339] width 136 height 9
checkbox input "true"
click at [501, 274] on input "sto" at bounding box center [523, 273] width 82 height 25
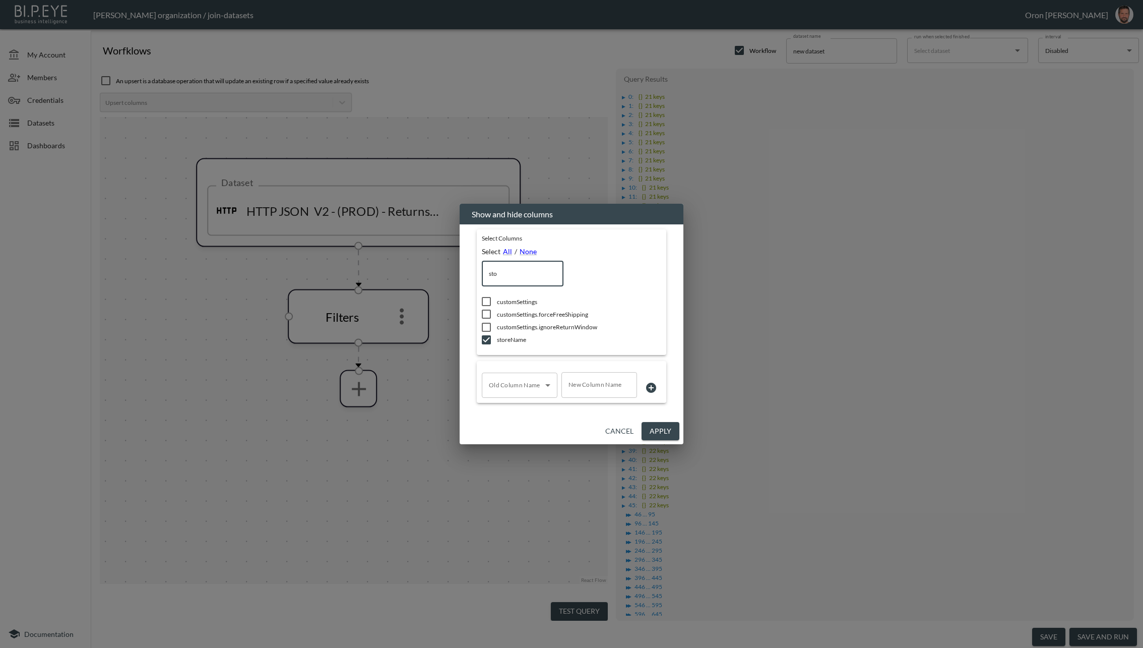
type input "s"
checkbox input "false"
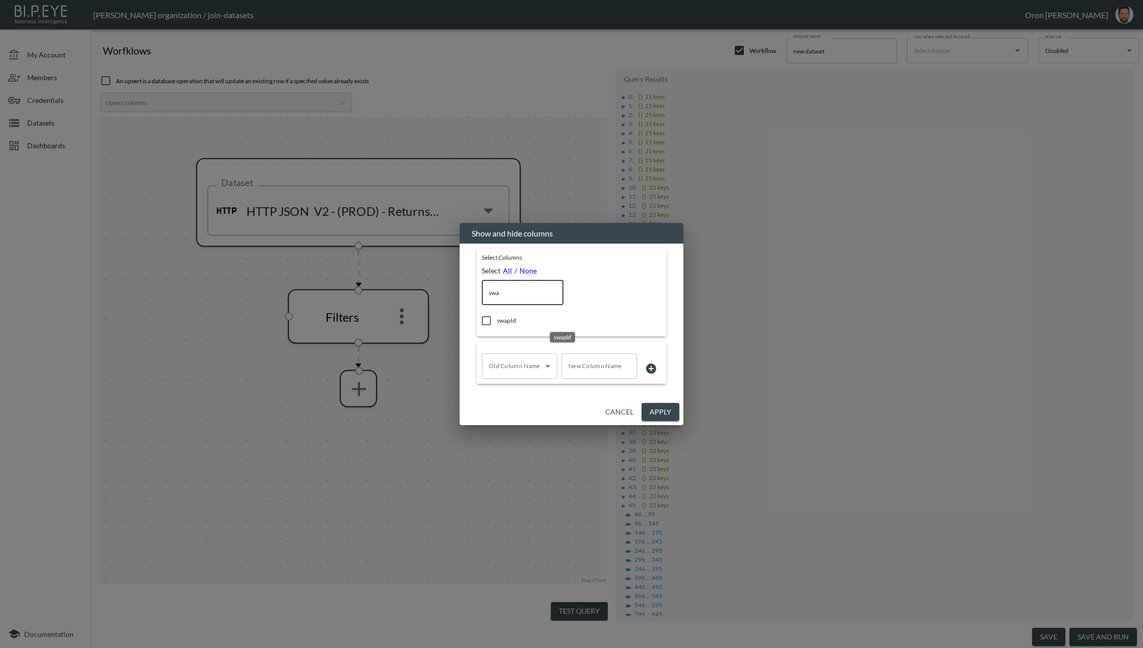
type input "swa"
click at [505, 321] on span "swapId" at bounding box center [565, 320] width 136 height 9
checkbox input "true"
click at [504, 294] on input "swa" at bounding box center [523, 292] width 82 height 25
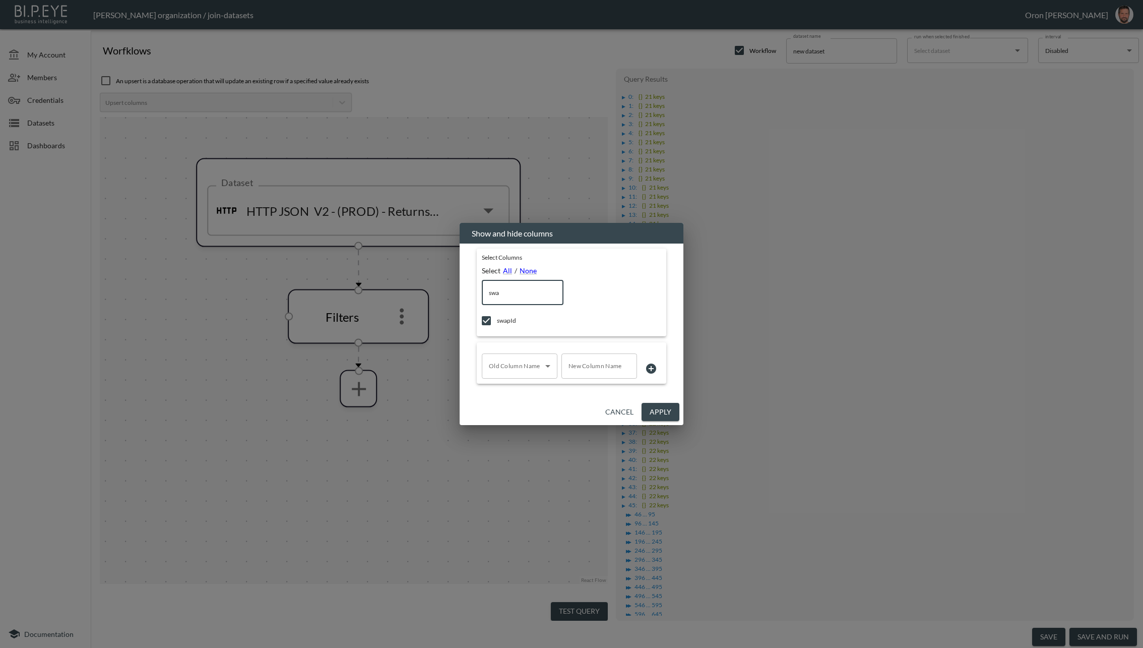
type input "r"
checkbox input "false"
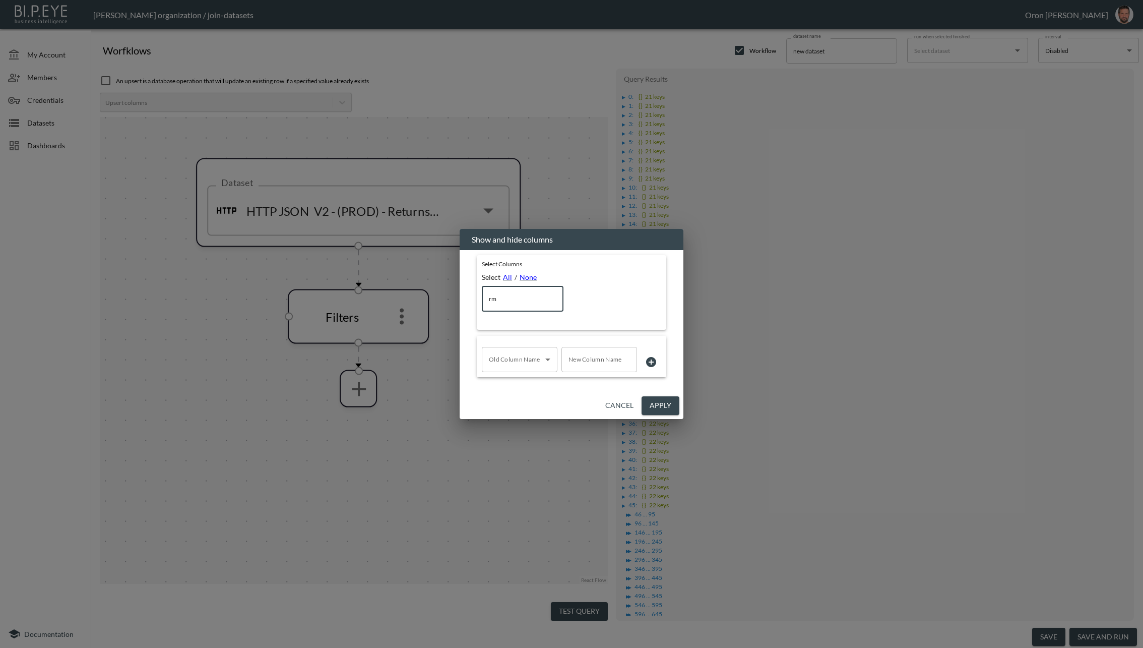
type input "r"
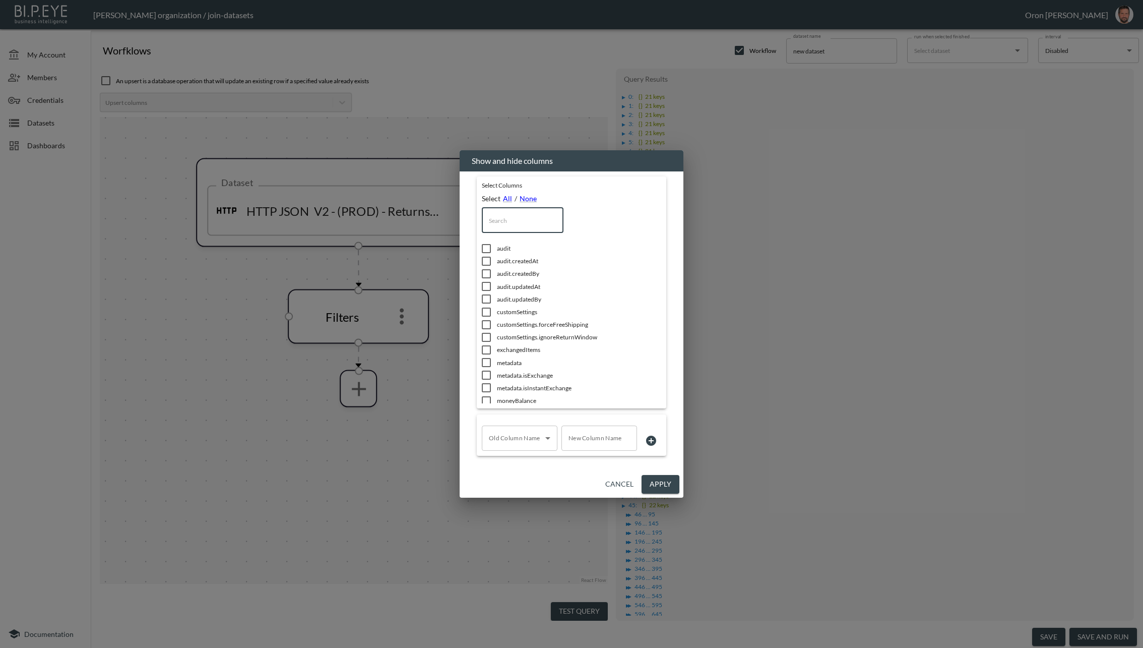
click at [510, 215] on input "text" at bounding box center [523, 220] width 82 height 25
type input "o"
checkbox input "true"
type input "or"
checkbox input "true"
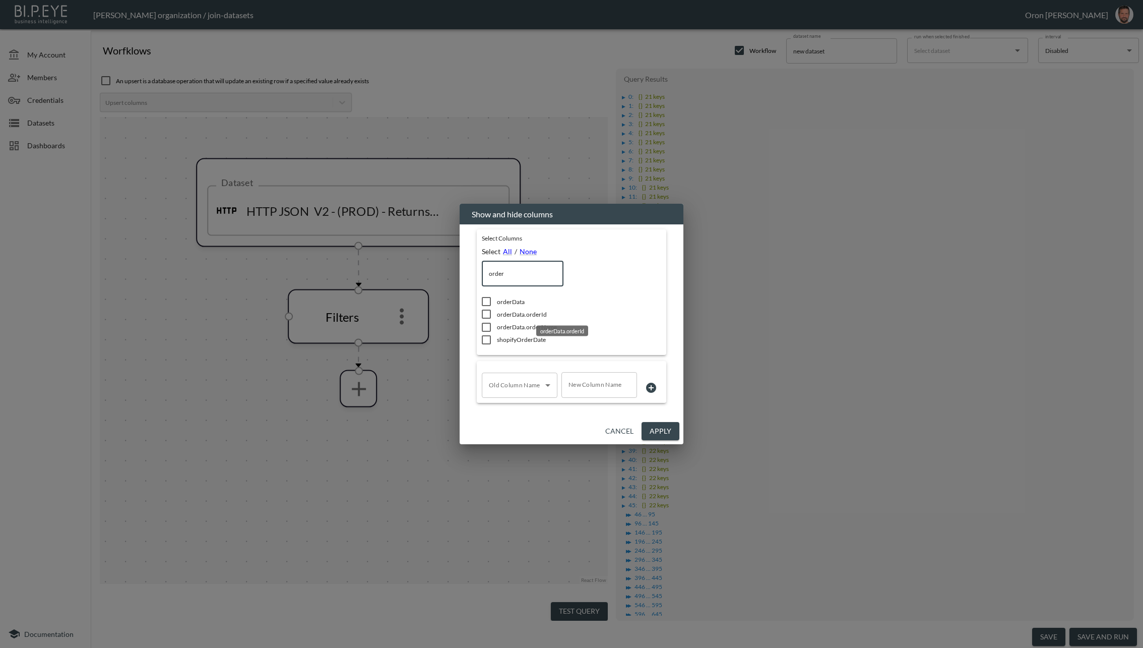
type input "order"
click at [526, 316] on span "orderData.orderId" at bounding box center [565, 314] width 136 height 9
checkbox input "true"
click at [519, 325] on span "orderData.orderName" at bounding box center [565, 327] width 136 height 9
checkbox input "true"
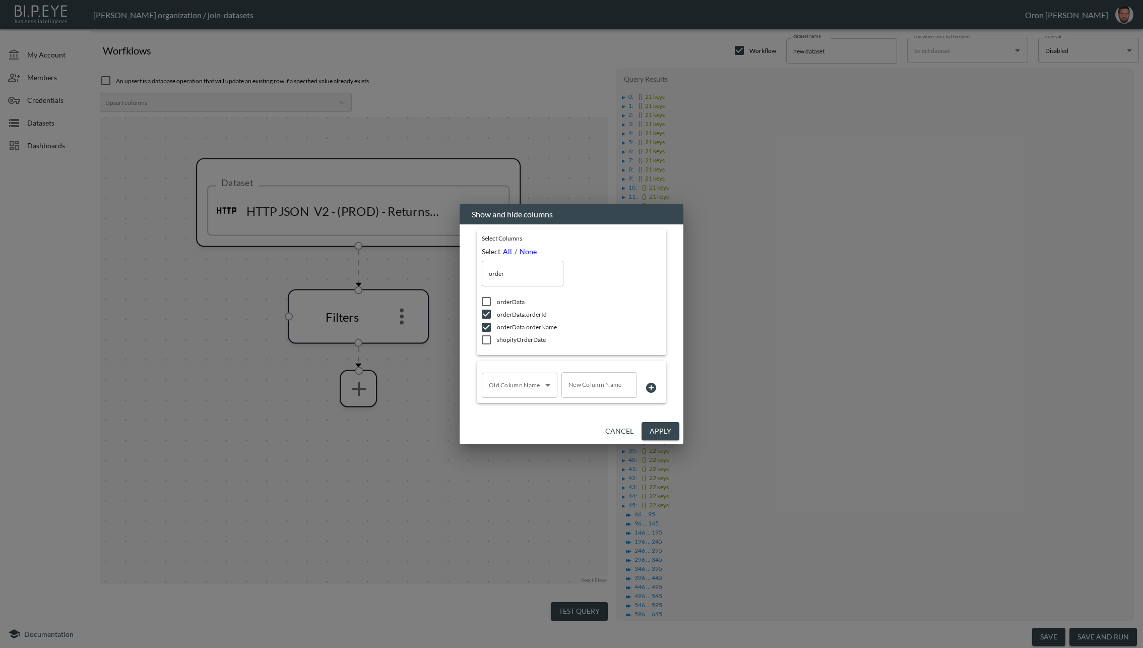
click at [657, 429] on button "Apply" at bounding box center [661, 431] width 38 height 19
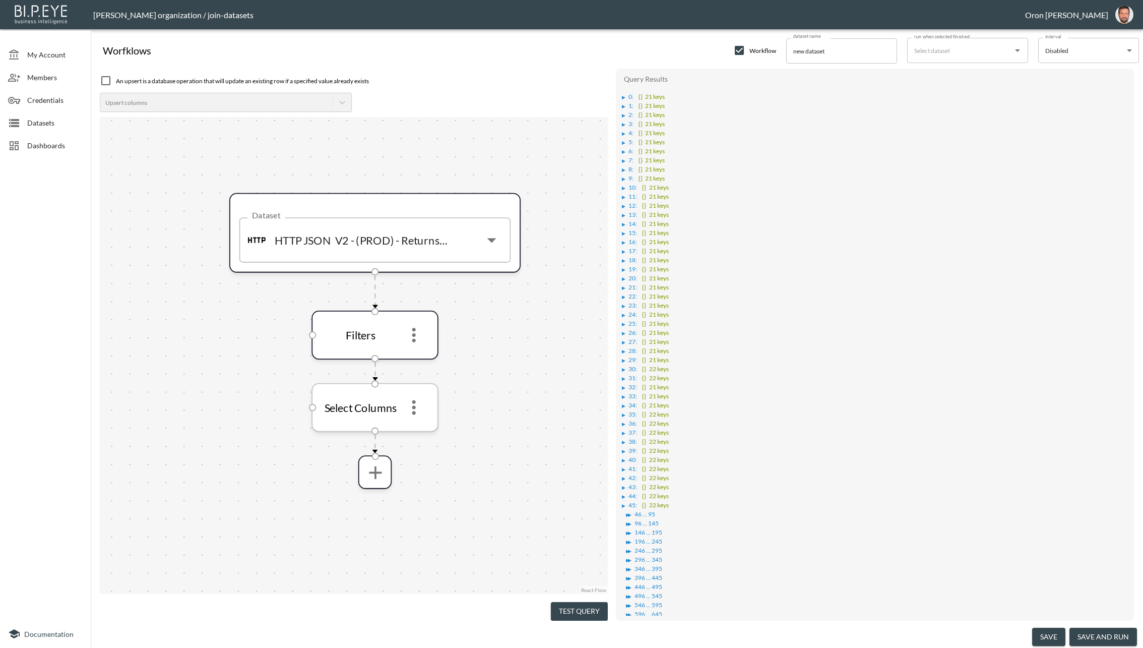
click at [415, 415] on icon "more" at bounding box center [414, 408] width 22 height 22
click at [417, 436] on li "Edit" at bounding box center [414, 433] width 44 height 18
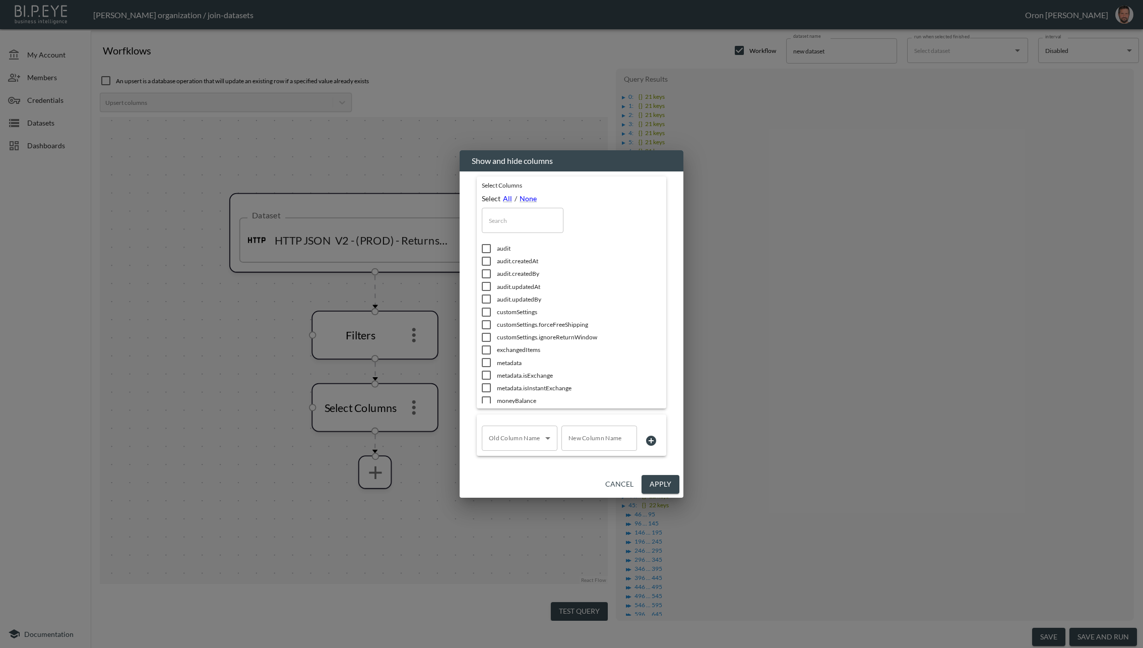
click at [528, 219] on input "text" at bounding box center [523, 220] width 82 height 25
type input "r"
checkbox input "true"
checkbox input "false"
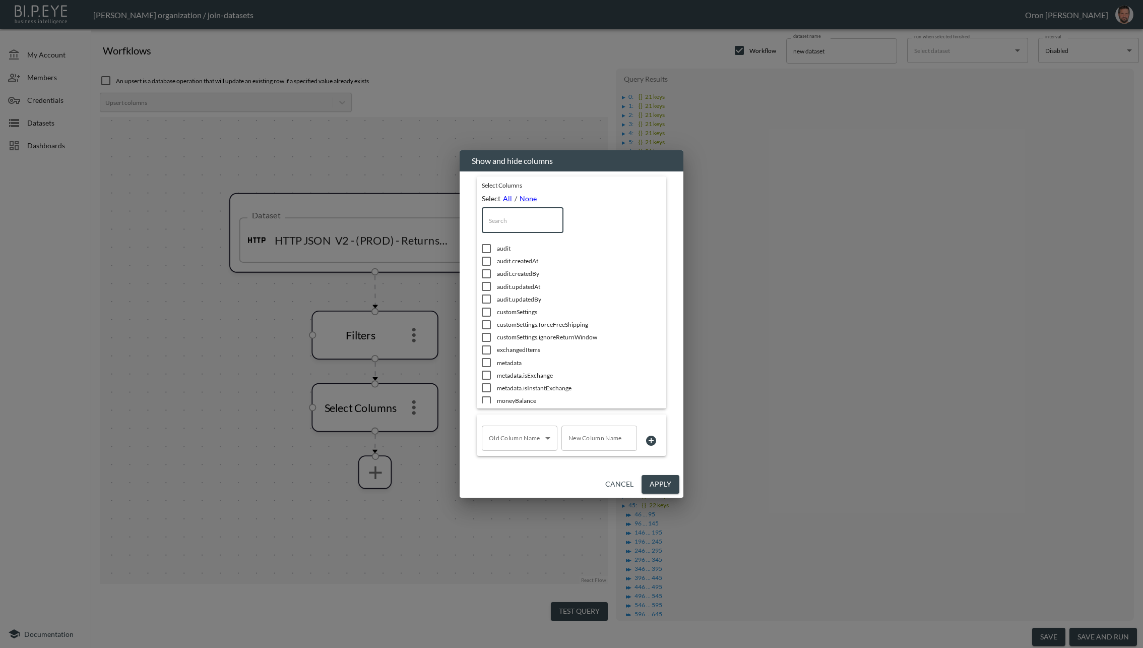
checkbox input "false"
checkbox input "true"
type input "re"
checkbox input "false"
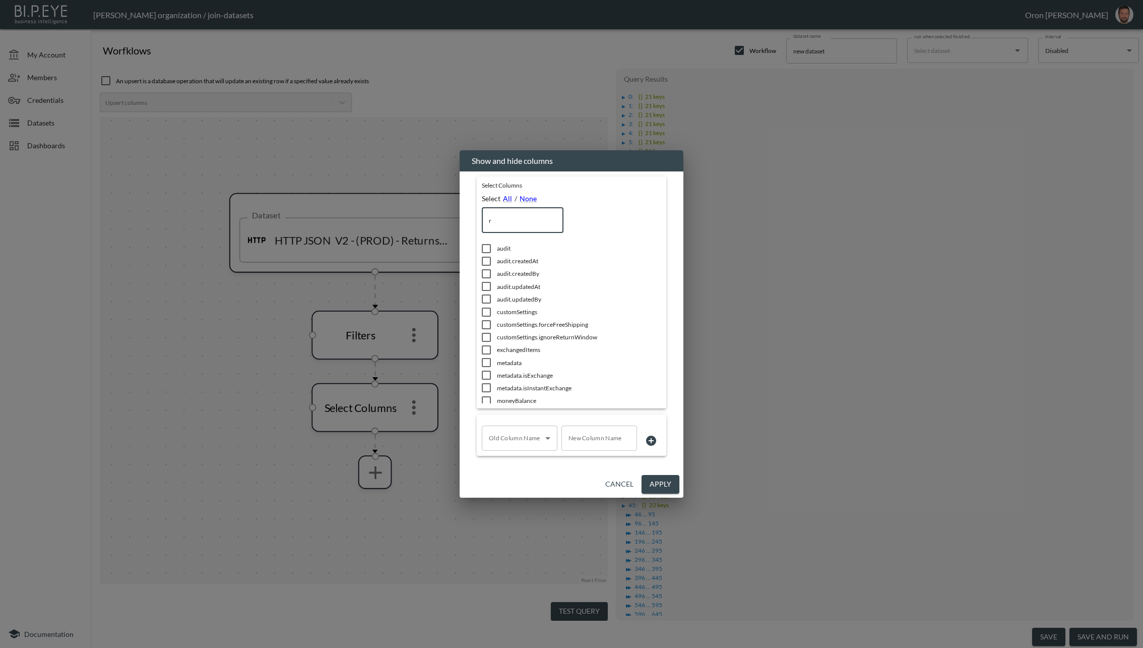
checkbox input "true"
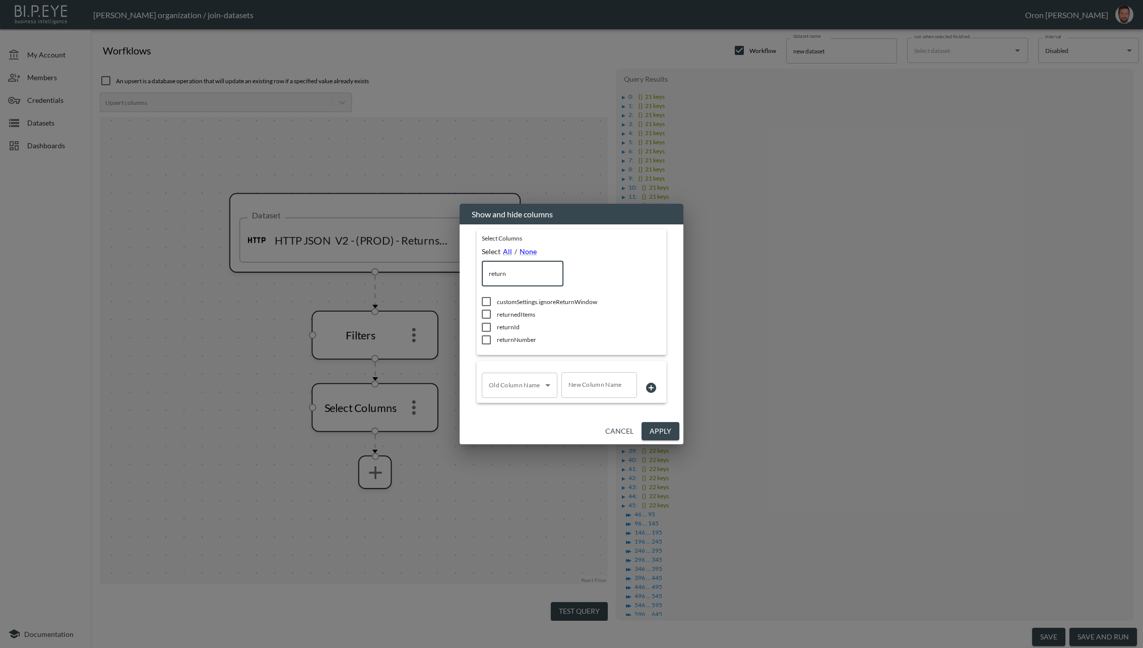
type input "return"
click at [518, 314] on span "returnedItems" at bounding box center [565, 314] width 136 height 9
checkbox input "true"
click at [655, 429] on button "Apply" at bounding box center [661, 431] width 38 height 19
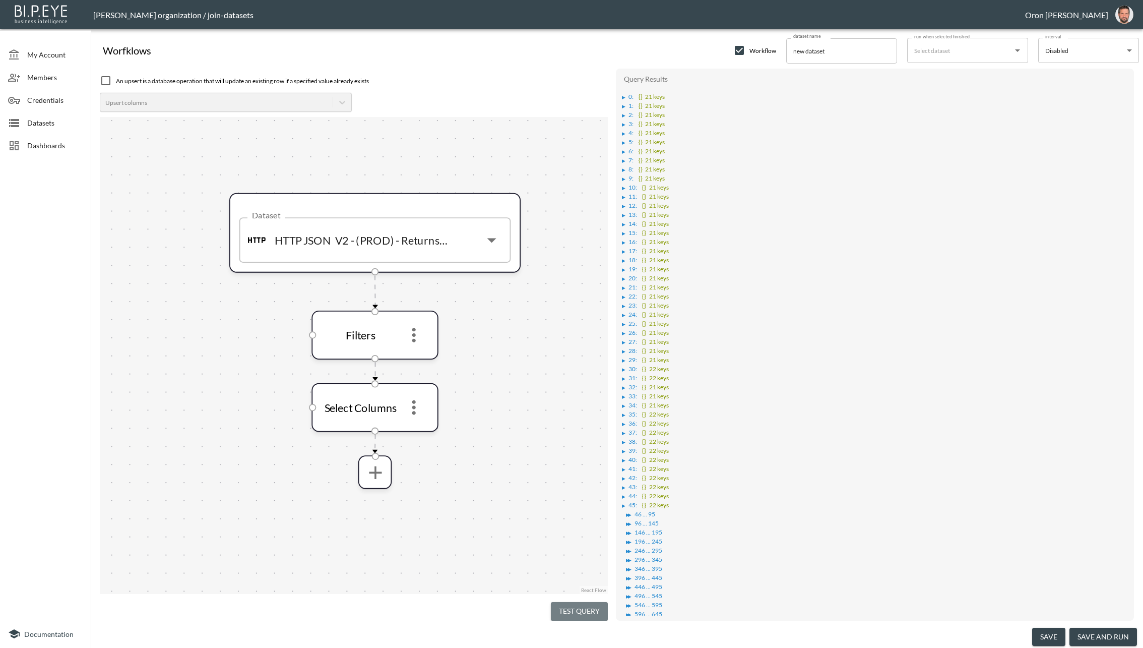
click at [589, 605] on button "Test Query" at bounding box center [579, 611] width 57 height 19
click at [626, 95] on div "▶" at bounding box center [624, 97] width 4 height 5
click at [422, 407] on icon "more" at bounding box center [414, 408] width 22 height 22
click at [416, 438] on li "Edit" at bounding box center [414, 433] width 44 height 18
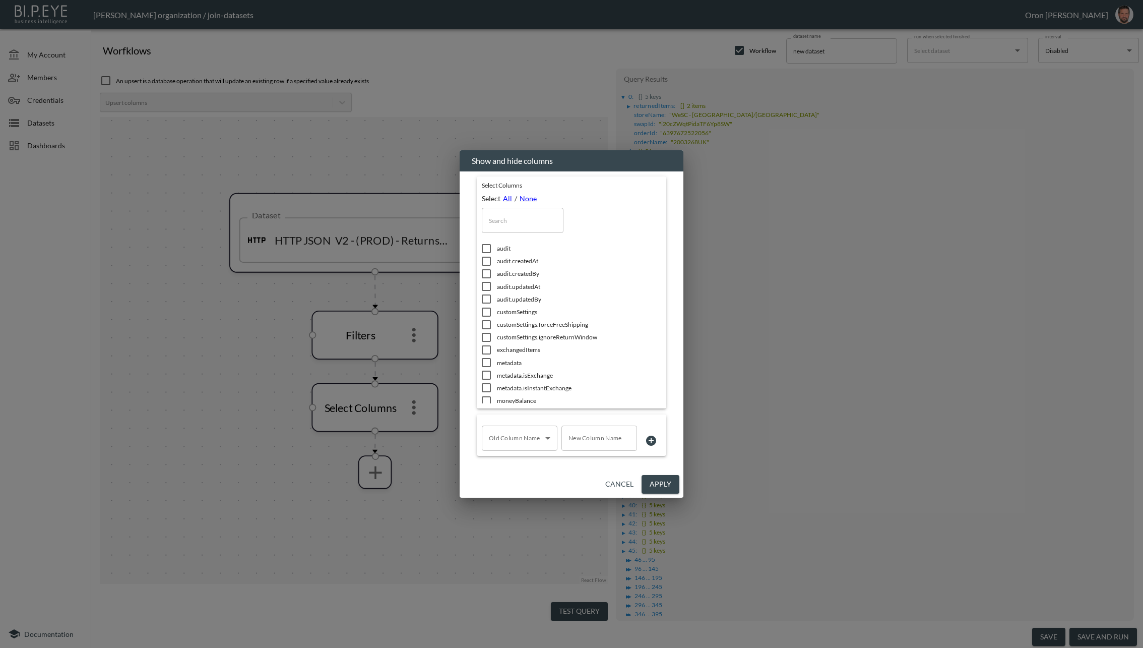
click at [526, 226] on input "text" at bounding box center [523, 220] width 82 height 25
paste input "delivered_date"
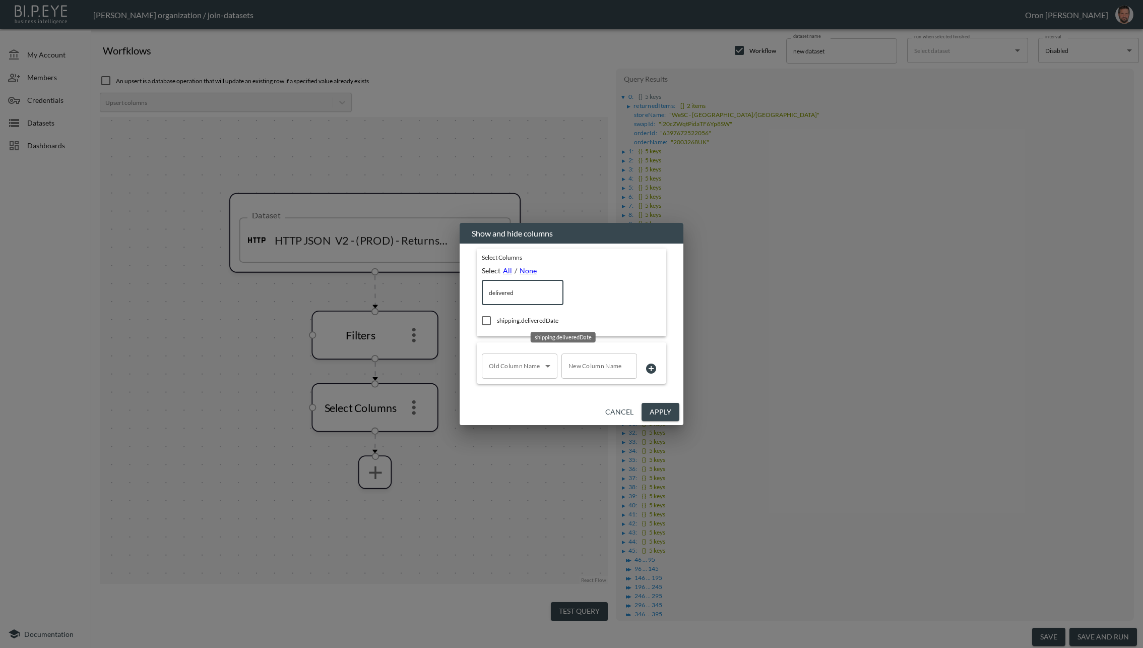
type input "delivered"
click at [522, 320] on span "shipping.deliveredDate" at bounding box center [565, 320] width 136 height 9
checkbox input "true"
click at [663, 407] on button "Apply" at bounding box center [661, 412] width 38 height 19
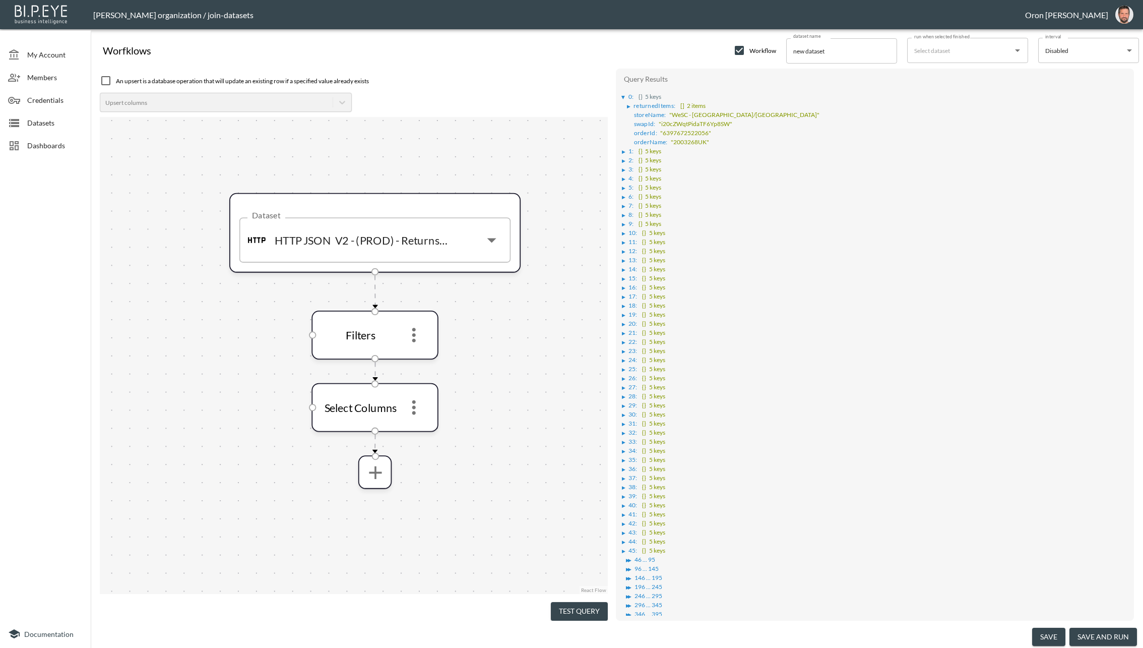
click at [576, 605] on button "Test Query" at bounding box center [579, 611] width 57 height 19
click at [622, 98] on div "▶" at bounding box center [624, 97] width 4 height 5
click at [379, 470] on icon "more" at bounding box center [375, 472] width 22 height 22
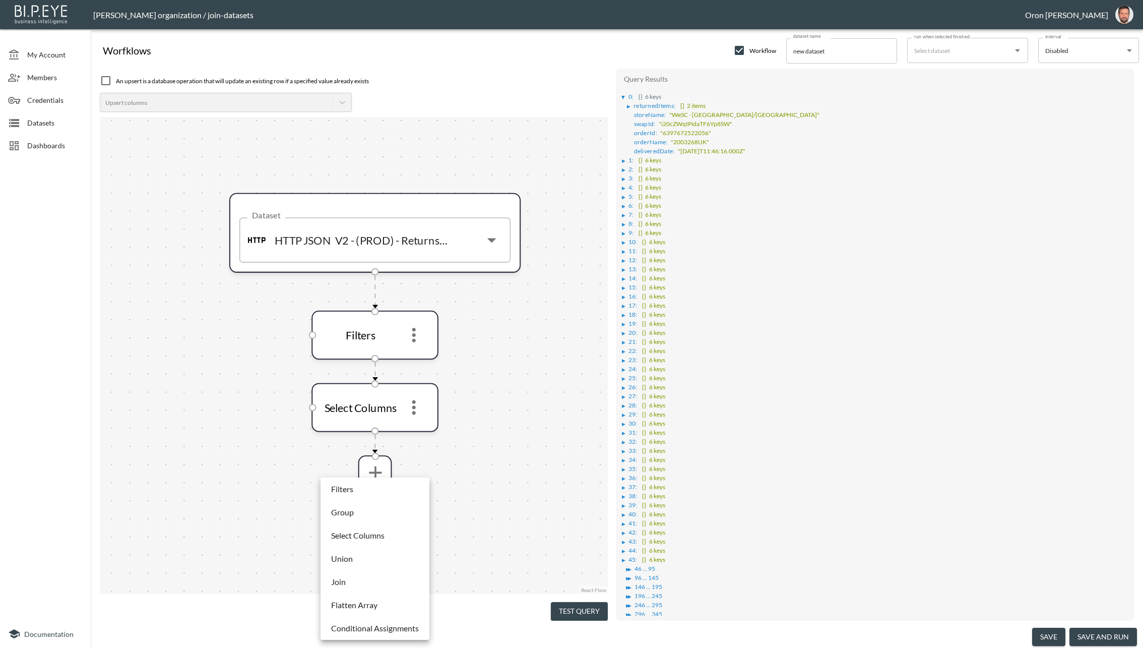
click at [363, 601] on p "Flatten Array" at bounding box center [354, 605] width 46 height 12
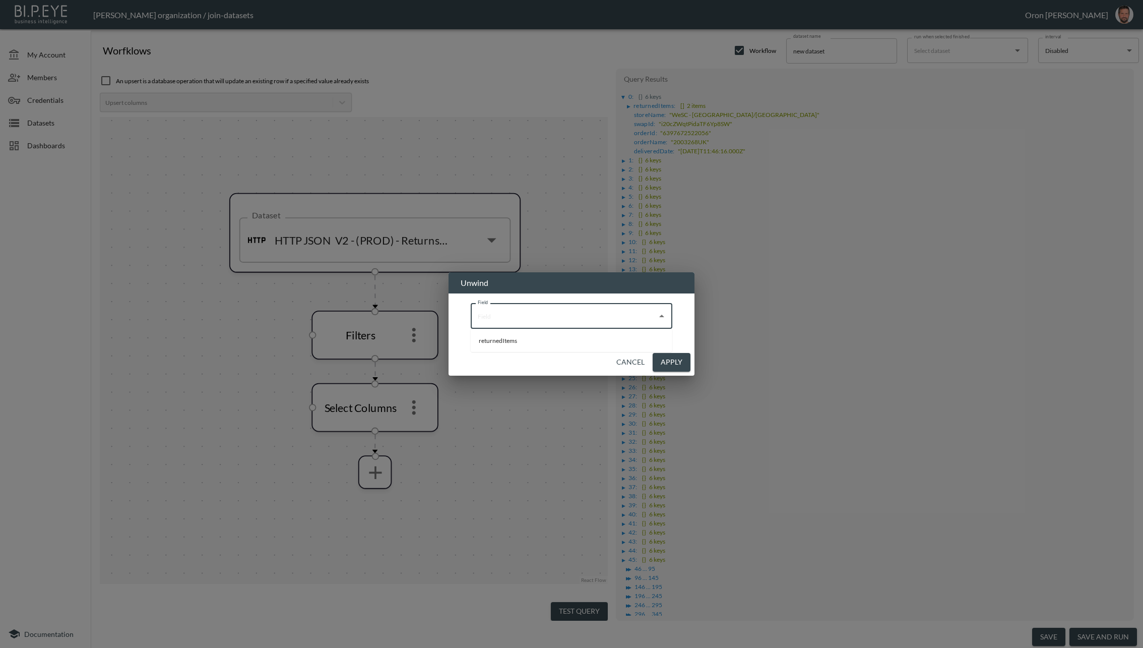
click at [518, 320] on input "Field" at bounding box center [563, 316] width 177 height 16
click at [530, 338] on li "returnedItems" at bounding box center [572, 340] width 202 height 15
type input "returnedItems"
click at [671, 361] on button "Apply" at bounding box center [672, 362] width 38 height 19
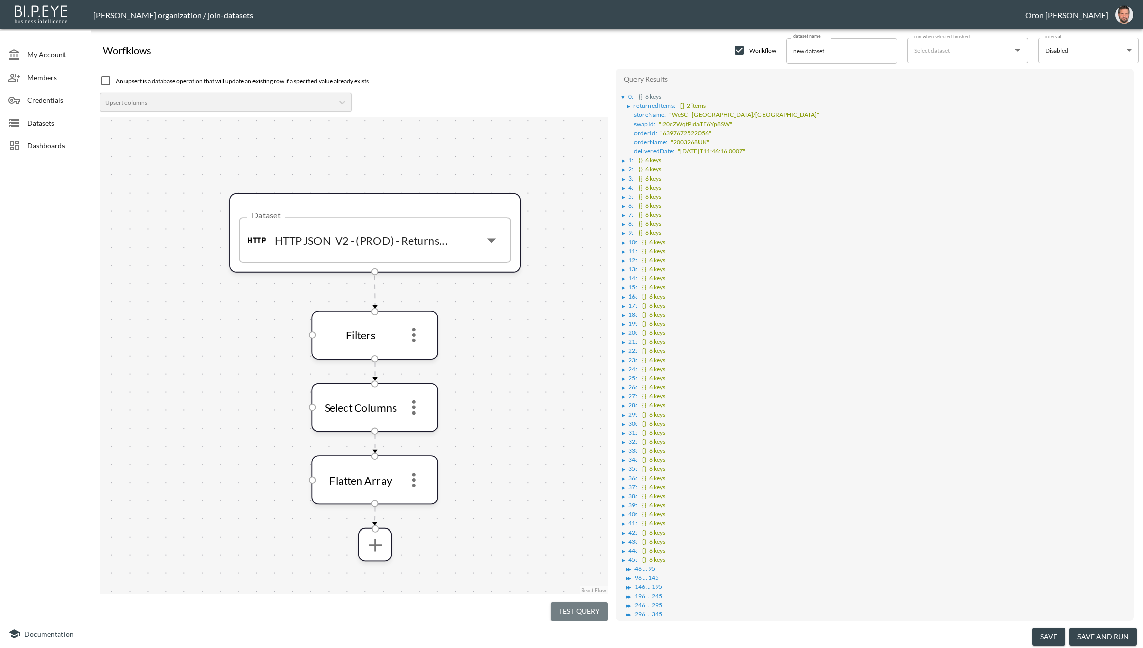
click at [565, 606] on button "Test Query" at bounding box center [579, 611] width 57 height 19
click at [622, 95] on div "▶" at bounding box center [624, 97] width 4 height 5
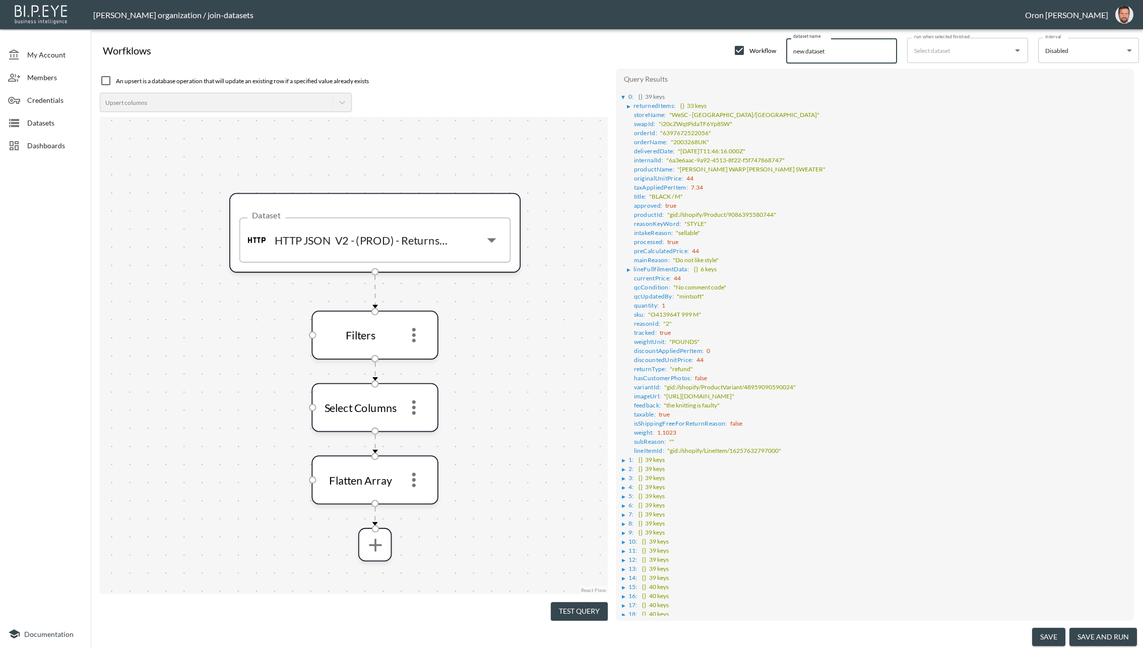
click at [852, 48] on input "new dataset" at bounding box center [841, 50] width 111 height 25
type input "v2 - quality control - TBD"
click at [1057, 633] on button "save" at bounding box center [1048, 637] width 33 height 19
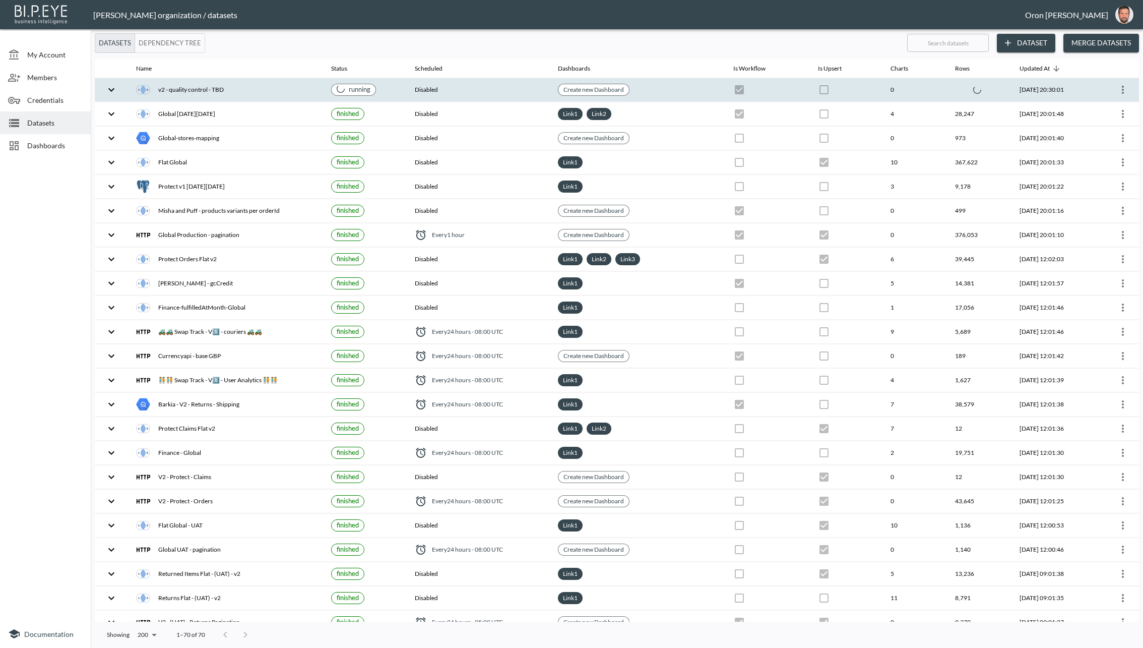
click at [783, 91] on th at bounding box center [767, 90] width 84 height 24
